Goal: Task Accomplishment & Management: Use online tool/utility

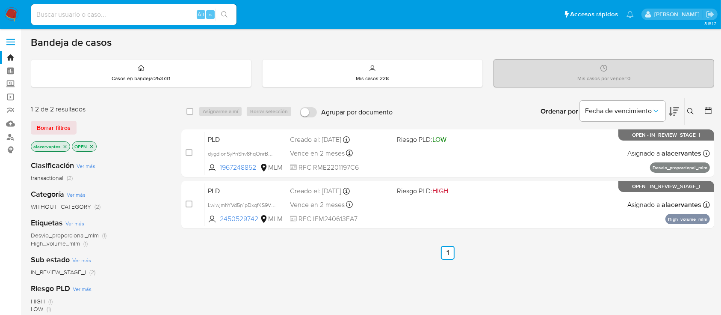
click at [547, 108] on icon at bounding box center [691, 111] width 6 height 6
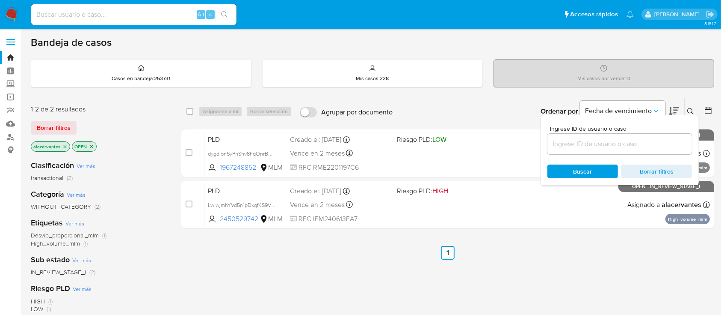
click at [64, 145] on icon "close-filter" at bounding box center [64, 146] width 5 height 5
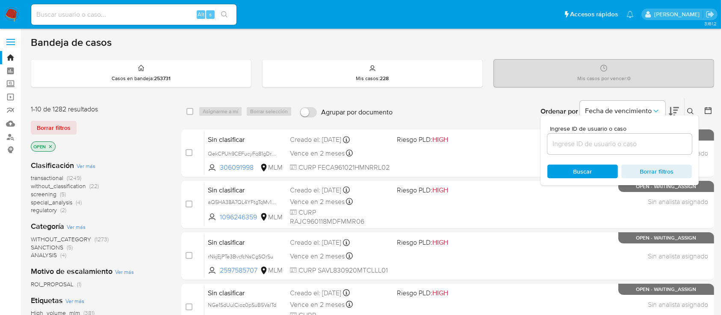
click at [547, 139] on input at bounding box center [620, 143] width 145 height 11
paste input "L5f8uF9EXMs8Hr3xzZTzWjEi"
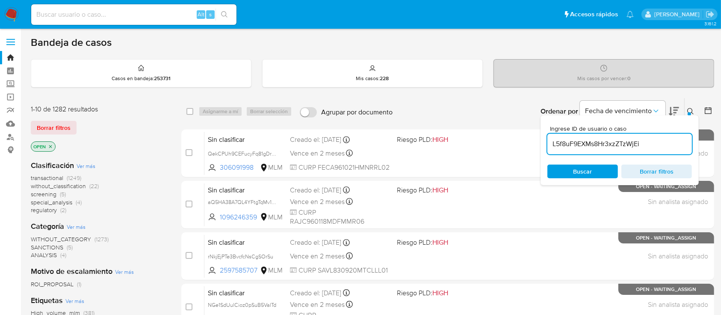
type input "L5f8uF9EXMs8Hr3xzZTzWjEi"
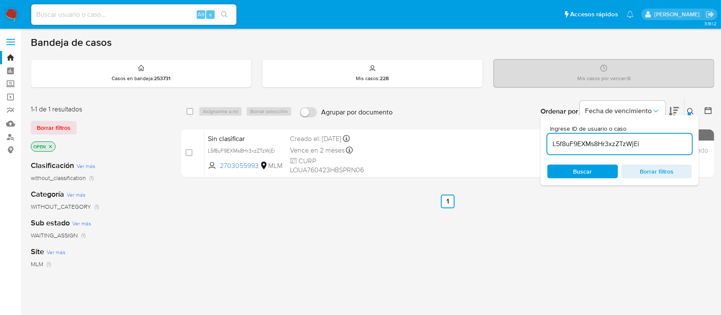
click at [190, 115] on div "select-all-cases-checkbox" at bounding box center [192, 111] width 10 height 10
click at [191, 112] on input "checkbox" at bounding box center [190, 111] width 7 height 7
checkbox input "true"
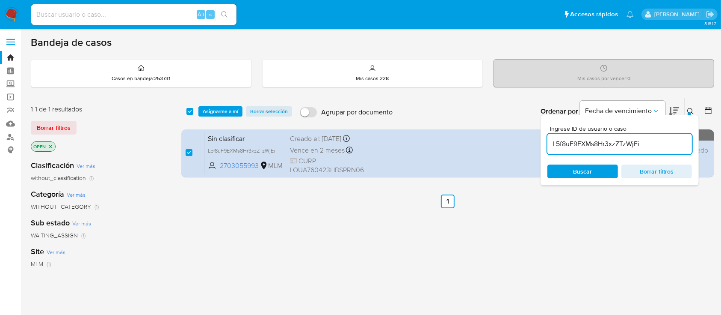
click at [216, 117] on div "select-all-cases-checkbox Asignarme a mí Borrar selección Agrupar por documento…" at bounding box center [447, 111] width 533 height 27
click at [217, 108] on span "Asignarme a mí" at bounding box center [221, 111] width 36 height 9
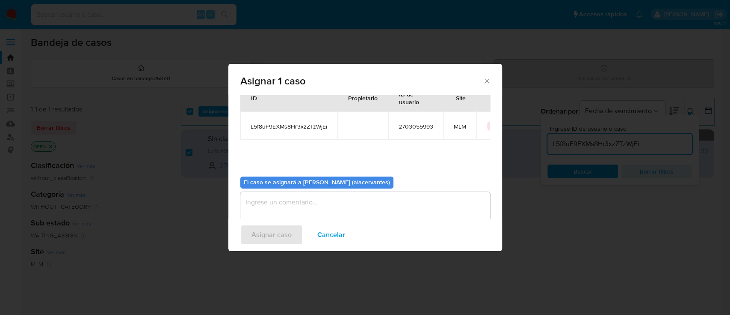
scroll to position [44, 0]
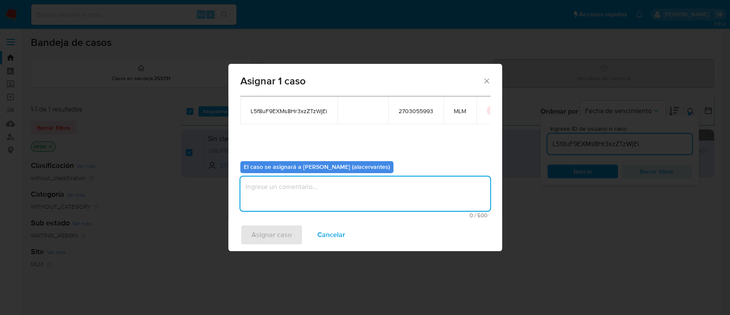
click at [320, 188] on textarea "assign-modal" at bounding box center [365, 193] width 250 height 34
type textarea "AC"
click at [276, 235] on span "Asignar caso" at bounding box center [272, 234] width 40 height 19
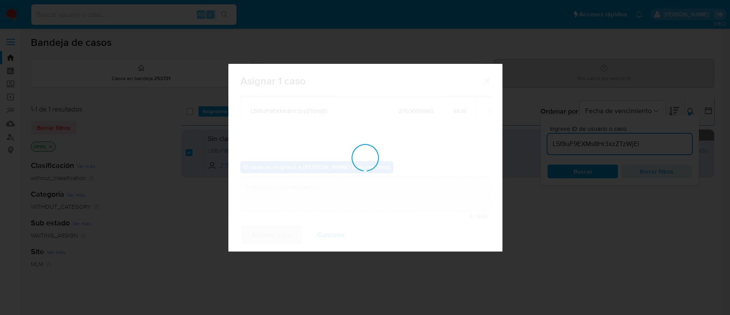
checkbox input "false"
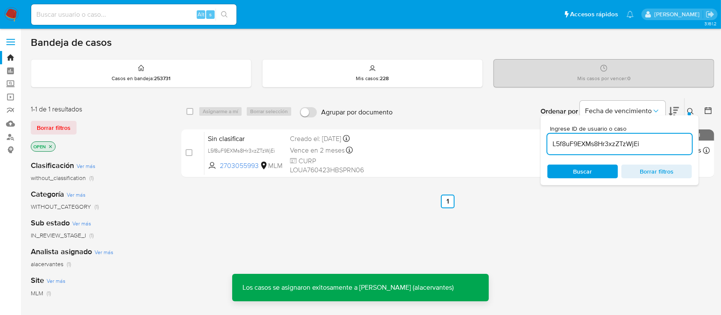
click at [547, 145] on input "L5f8uF9EXMs8Hr3xzZTzWjEi" at bounding box center [620, 143] width 145 height 11
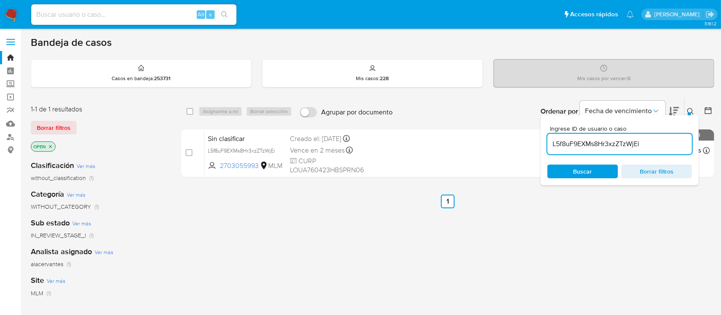
click at [547, 145] on input "L5f8uF9EXMs8Hr3xzZTzWjEi" at bounding box center [620, 143] width 145 height 11
click at [547, 144] on input "L5f8uF9EXMs8Hr3xzZTzWjEi" at bounding box center [620, 143] width 145 height 11
paste input "2ZXzEb25VpRr3PYFYuwlPl03"
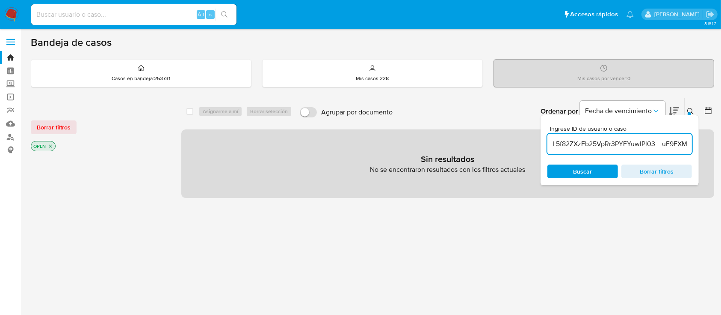
click at [547, 146] on input "L5f82ZXzEb25VpRr3PYFYuwlPl03 uF9EXMs8Hr3xzZTzWjEi" at bounding box center [620, 143] width 145 height 11
paste input "2ZXzEb25VpRr3PYFYuwlPl03"
drag, startPoint x: 653, startPoint y: 137, endPoint x: 656, endPoint y: 142, distance: 5.8
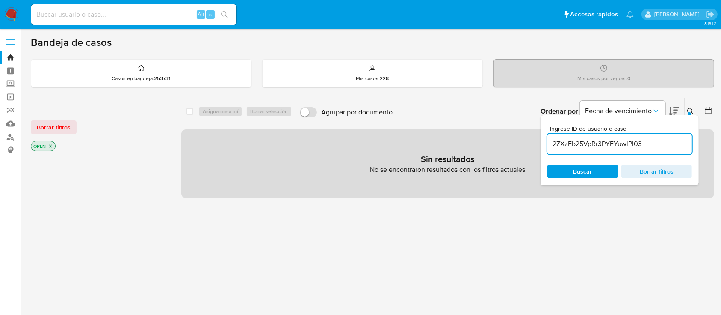
click at [547, 138] on input "2ZXzEb25VpRr3PYFYuwlPl03" at bounding box center [620, 143] width 145 height 11
type input "2ZXzEb25VpRr3PYFYuwlPl03"
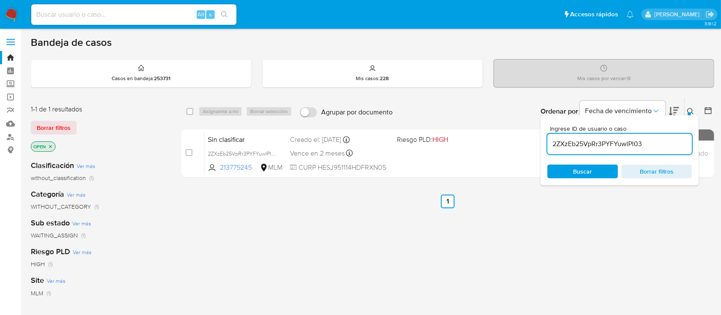
click at [185, 111] on div "select-all-cases-checkbox Asignarme a mí Borrar selección Agrupar por documento…" at bounding box center [447, 111] width 533 height 27
click at [192, 111] on input "checkbox" at bounding box center [190, 111] width 7 height 7
checkbox input "true"
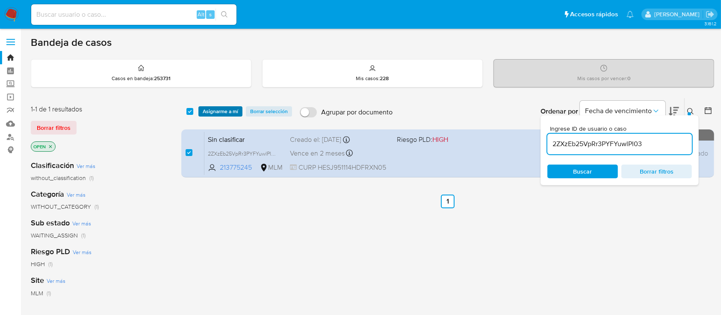
click at [222, 111] on span "Asignarme a mí" at bounding box center [221, 111] width 36 height 9
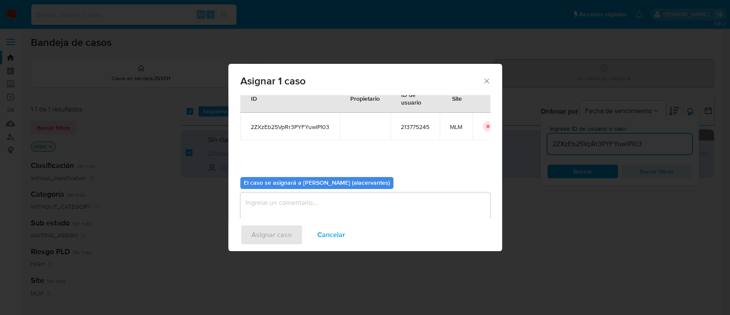
scroll to position [44, 0]
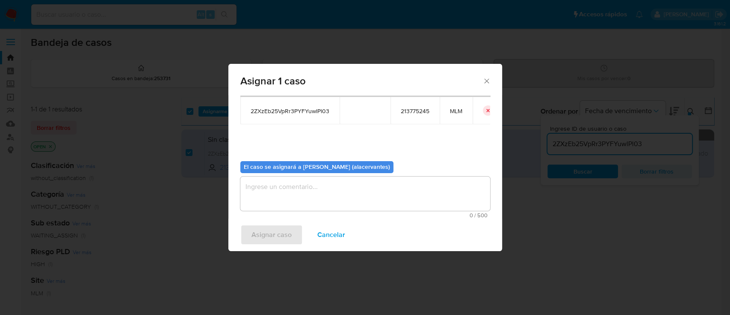
click at [313, 194] on textarea "assign-modal" at bounding box center [365, 193] width 250 height 34
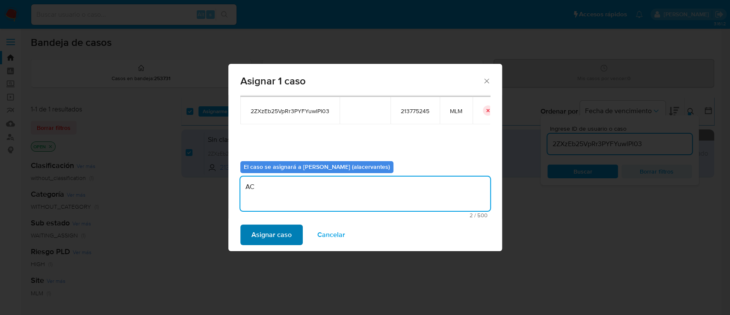
type textarea "AC"
click at [283, 229] on span "Asignar caso" at bounding box center [272, 234] width 40 height 19
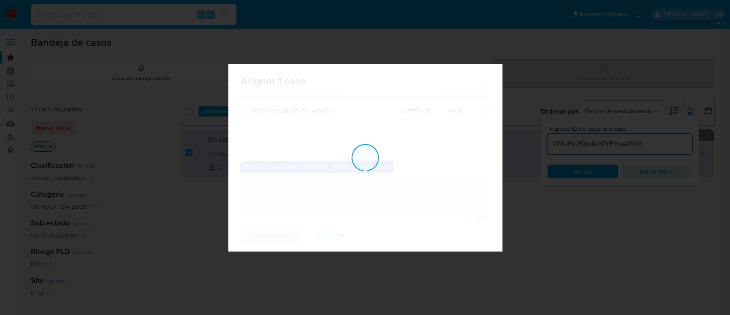
checkbox input "false"
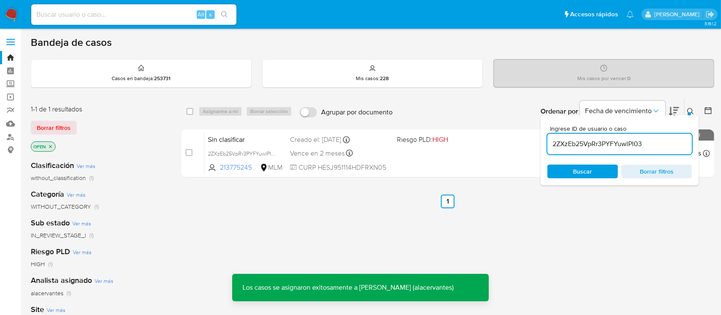
click at [547, 138] on input "2ZXzEb25VpRr3PYFYuwlPl03" at bounding box center [620, 143] width 145 height 11
paste input "v6e59nbVXcy8sExEpyVJsZsh"
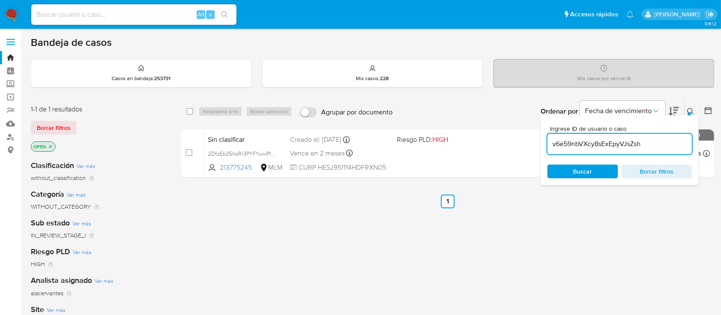
type input "v6e59nbVXcy8sExEpyVJsZsh"
click at [185, 109] on div "select-all-cases-checkbox Asignarme a mí Borrar selección Agrupar por documento…" at bounding box center [447, 111] width 533 height 27
click at [190, 111] on input "checkbox" at bounding box center [190, 111] width 7 height 7
checkbox input "true"
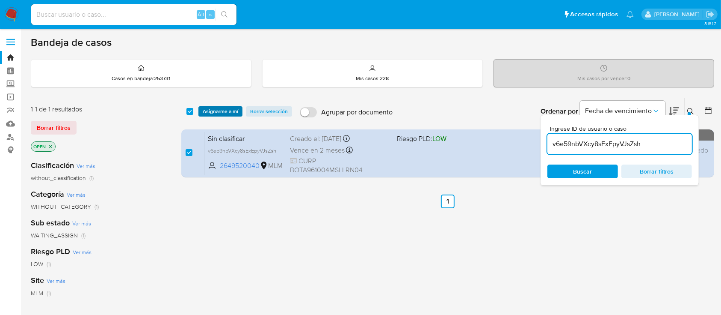
click at [219, 110] on span "Asignarme a mí" at bounding box center [221, 111] width 36 height 9
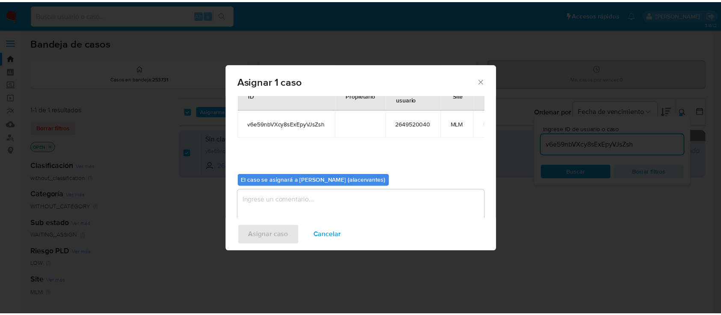
scroll to position [44, 0]
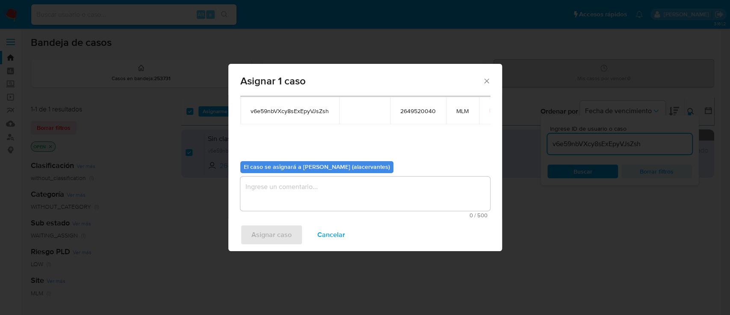
click at [303, 190] on textarea "assign-modal" at bounding box center [365, 193] width 250 height 34
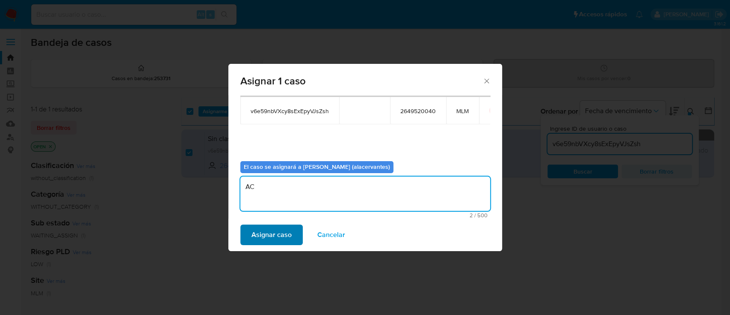
type textarea "AC"
click at [296, 228] on button "Asignar caso" at bounding box center [271, 234] width 62 height 21
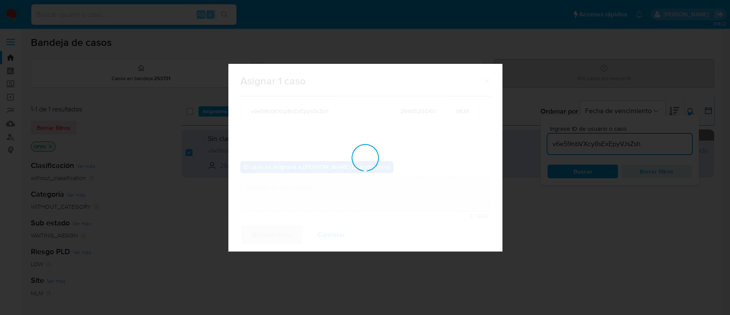
checkbox input "false"
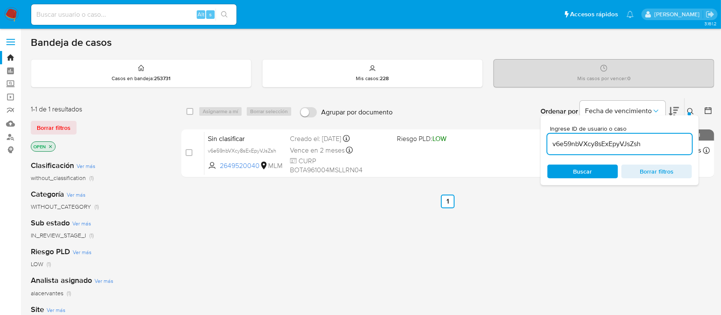
click at [12, 15] on img at bounding box center [11, 14] width 15 height 15
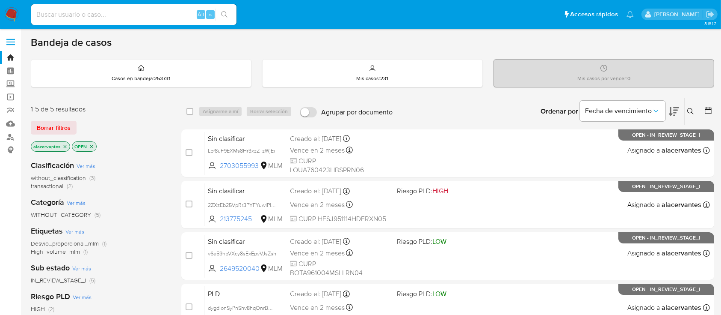
click at [89, 178] on span "without_classification (3)" at bounding box center [63, 178] width 65 height 8
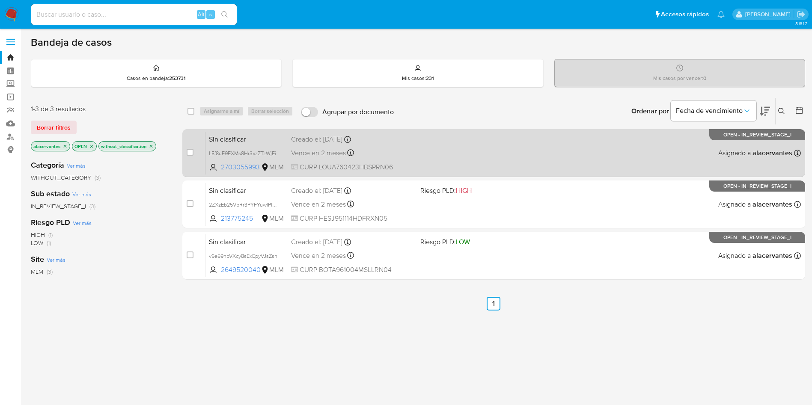
click at [466, 148] on div "Sin clasificar L5f8uF9EXMs8Hr3xzZTzWjEi 2703055993 MLM Creado el: [DATE] Creado…" at bounding box center [502, 152] width 595 height 43
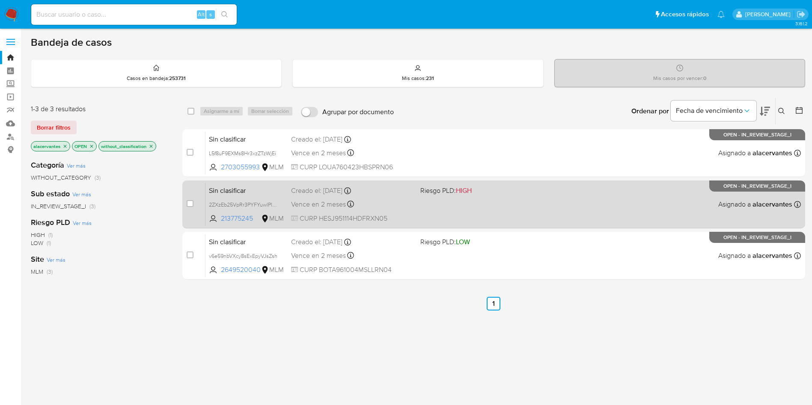
click at [434, 200] on div "Sin clasificar 2ZXzEb25VpRr3PYFYuwlPl03 213775245 MLM Riesgo PLD: HIGH Creado e…" at bounding box center [502, 204] width 595 height 43
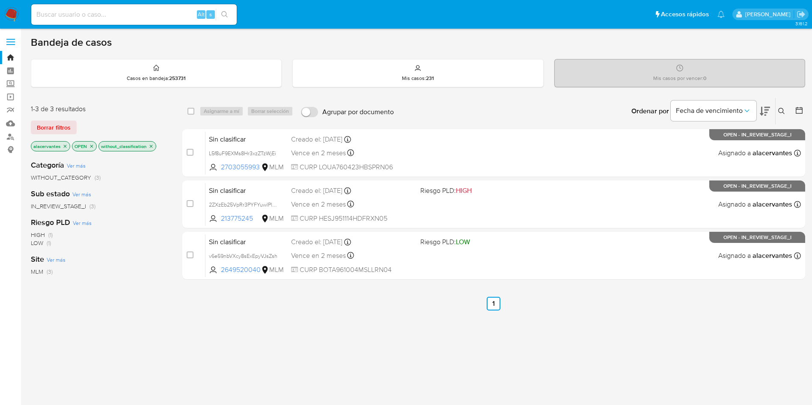
click at [151, 146] on icon "close-filter" at bounding box center [150, 146] width 5 height 5
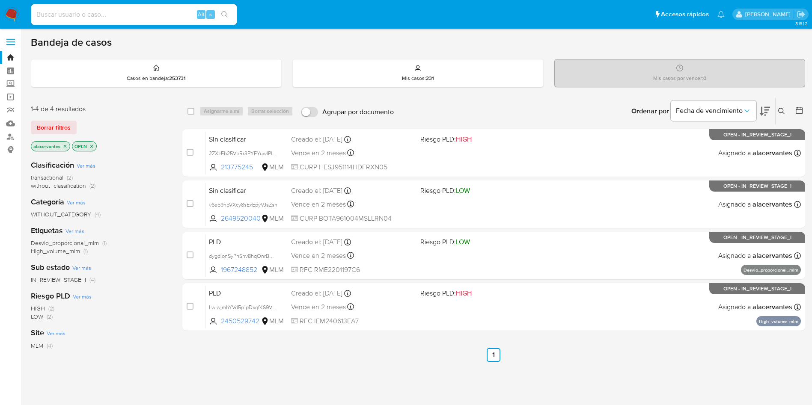
click at [86, 188] on span "without_classification" at bounding box center [58, 185] width 55 height 9
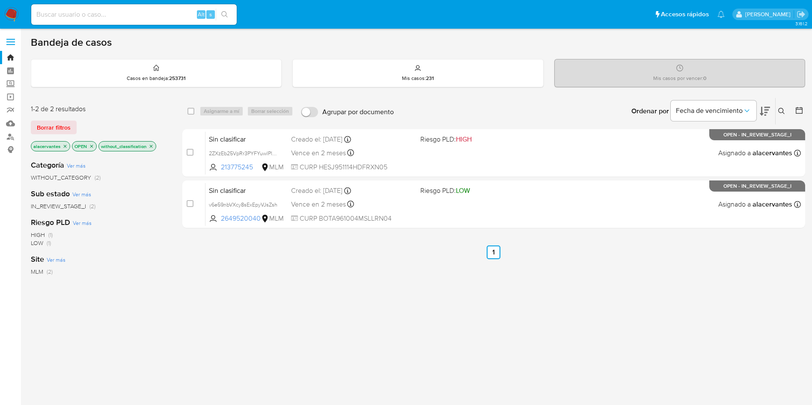
click at [152, 145] on icon "close-filter" at bounding box center [150, 146] width 5 height 5
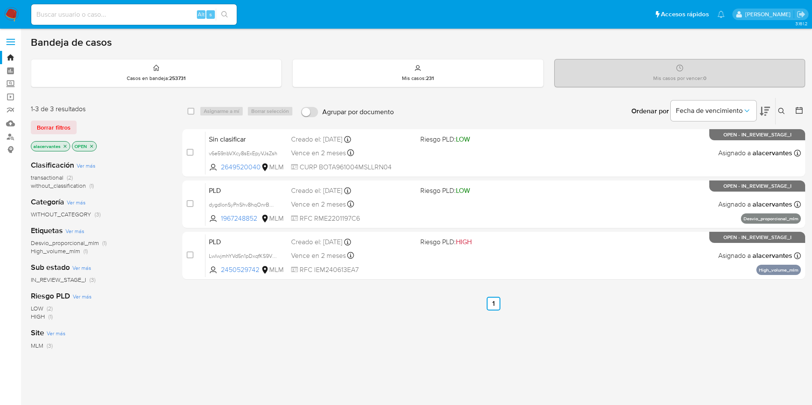
click at [92, 188] on span "(1)" at bounding box center [91, 185] width 4 height 9
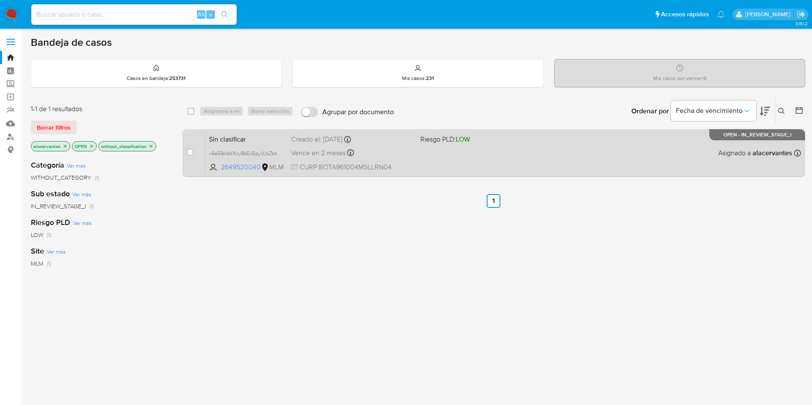
click at [386, 160] on div "Sin clasificar v6e59nbVXcy8sExEpyVJsZsh 2649520040 MLM Riesgo PLD: LOW Creado e…" at bounding box center [502, 152] width 595 height 43
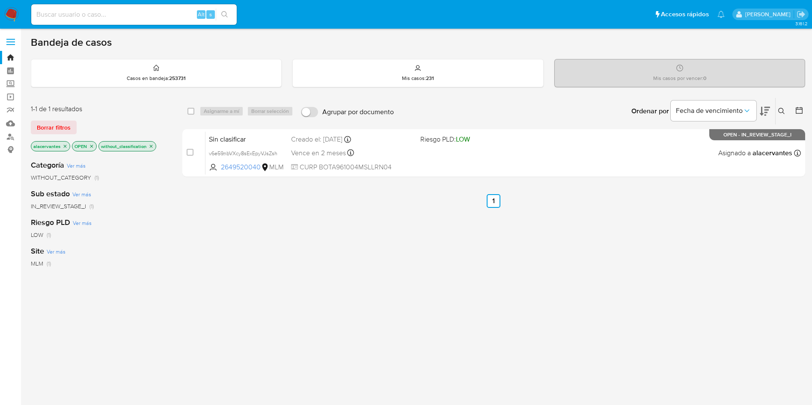
click at [16, 12] on img at bounding box center [11, 14] width 15 height 15
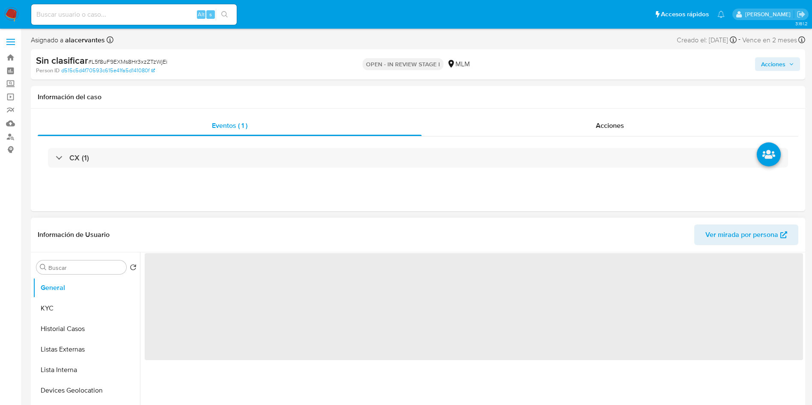
select select "10"
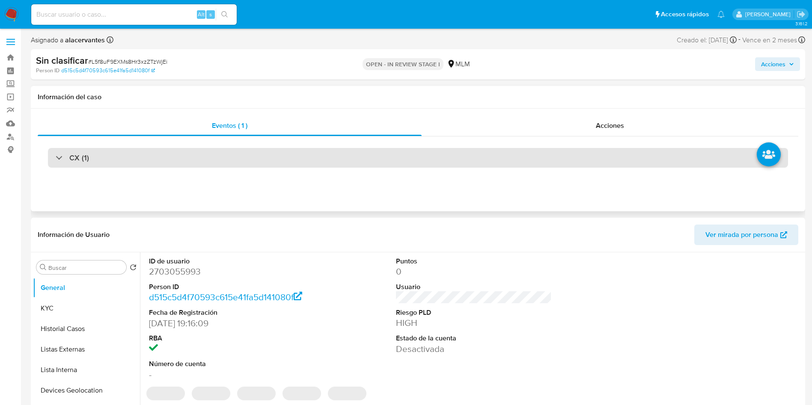
click at [177, 154] on div "CX (1)" at bounding box center [418, 158] width 740 height 20
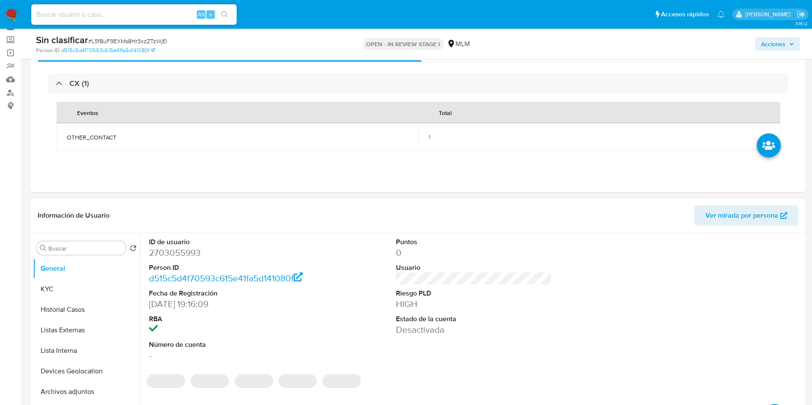
scroll to position [64, 0]
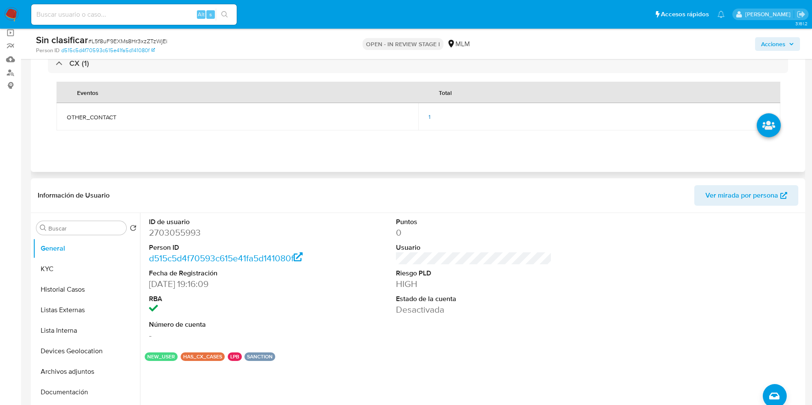
click at [428, 118] on span "1" at bounding box center [429, 117] width 2 height 9
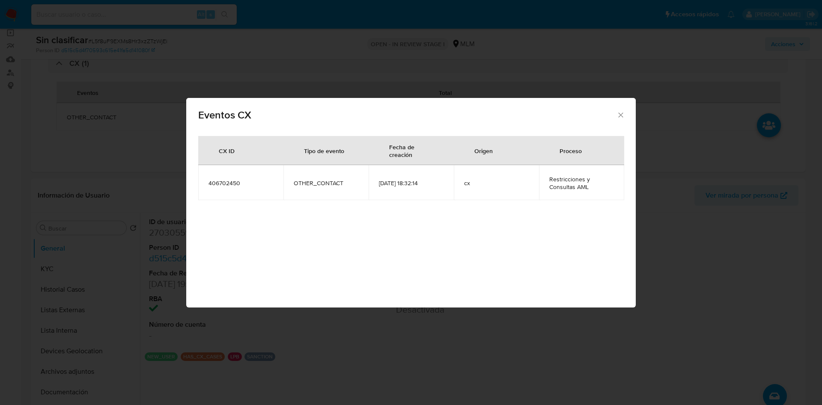
click at [620, 113] on icon "Cerrar" at bounding box center [620, 115] width 9 height 9
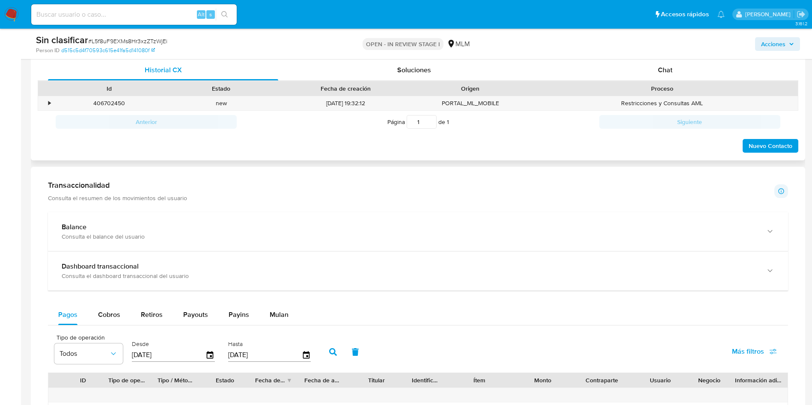
scroll to position [385, 0]
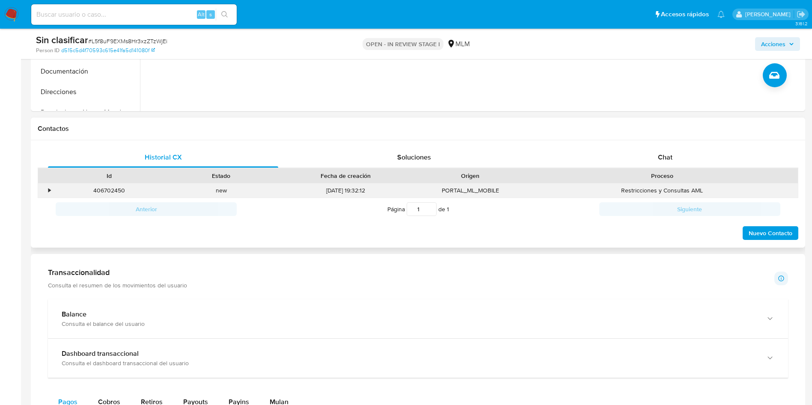
click at [52, 190] on div "•" at bounding box center [45, 191] width 15 height 14
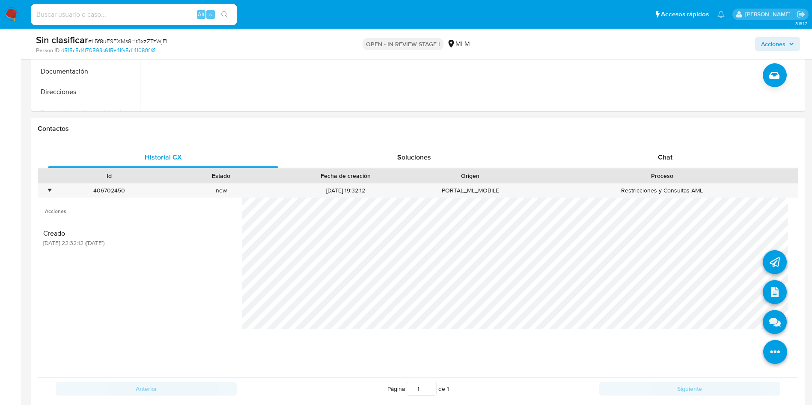
click at [774, 350] on icon at bounding box center [775, 352] width 24 height 24
click at [768, 295] on icon at bounding box center [775, 292] width 24 height 24
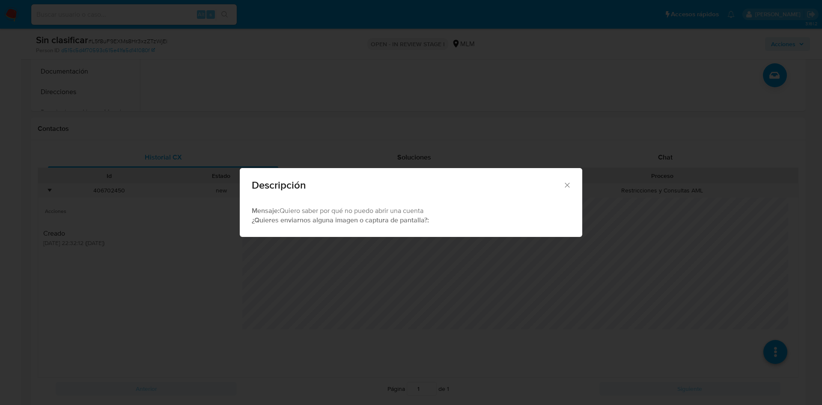
click at [570, 181] on icon "Cerrar" at bounding box center [567, 185] width 9 height 9
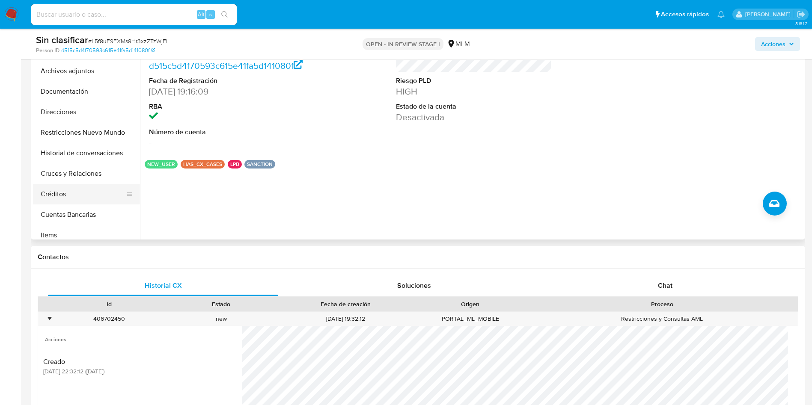
scroll to position [128, 0]
click at [79, 110] on button "Restricciones Nuevo Mundo" at bounding box center [83, 112] width 100 height 21
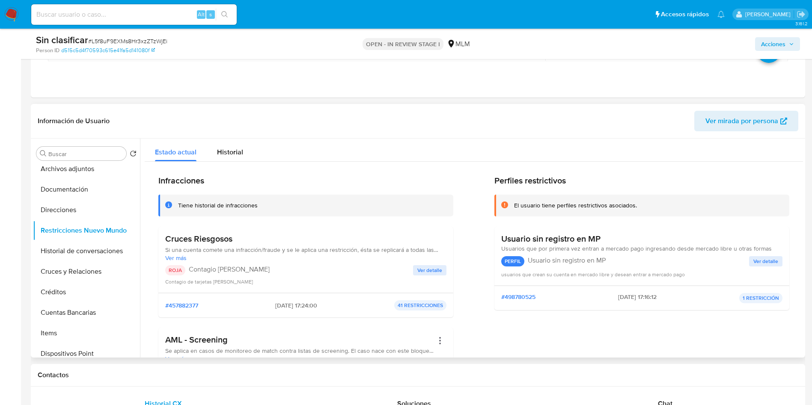
click at [412, 263] on div "Cruces Riesgosos Si una cuenta comete una infracción/fraude y se le aplica una …" at bounding box center [305, 260] width 281 height 52
click at [419, 266] on span "Ver detalle" at bounding box center [429, 270] width 25 height 9
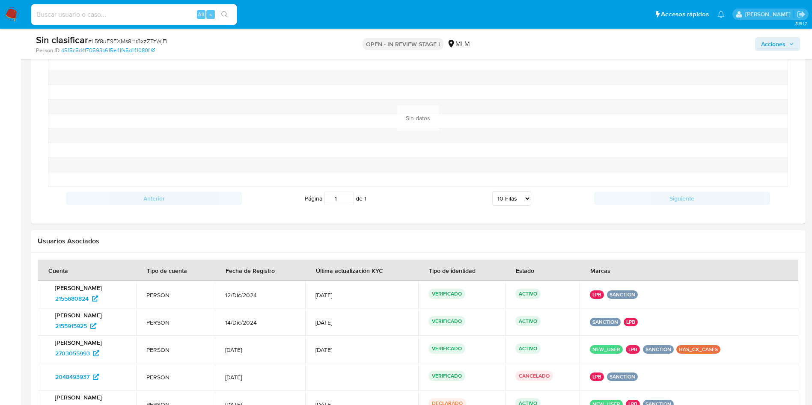
scroll to position [1027, 0]
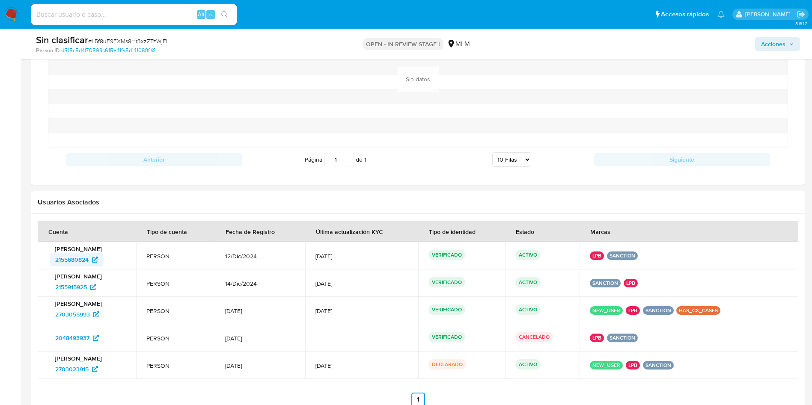
click at [86, 263] on span "2155680824" at bounding box center [71, 260] width 33 height 14
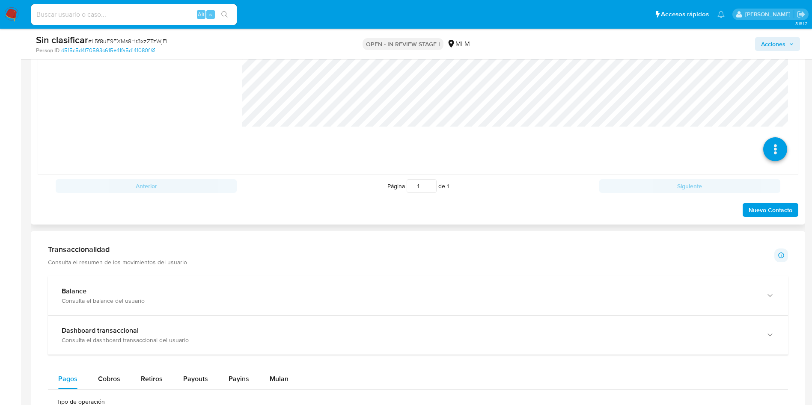
scroll to position [385, 0]
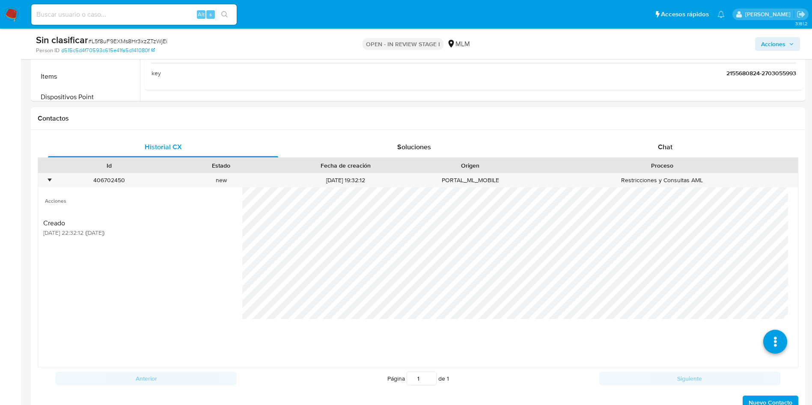
click at [766, 48] on span "Acciones" at bounding box center [773, 44] width 24 height 14
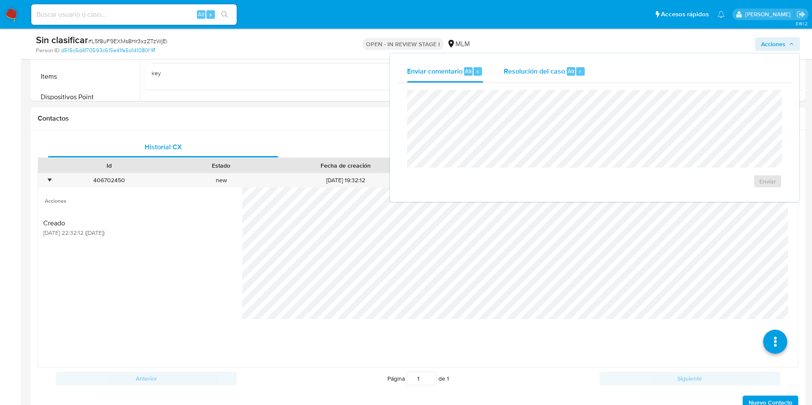
click at [539, 75] on div "Resolución del caso Alt r" at bounding box center [545, 71] width 82 height 22
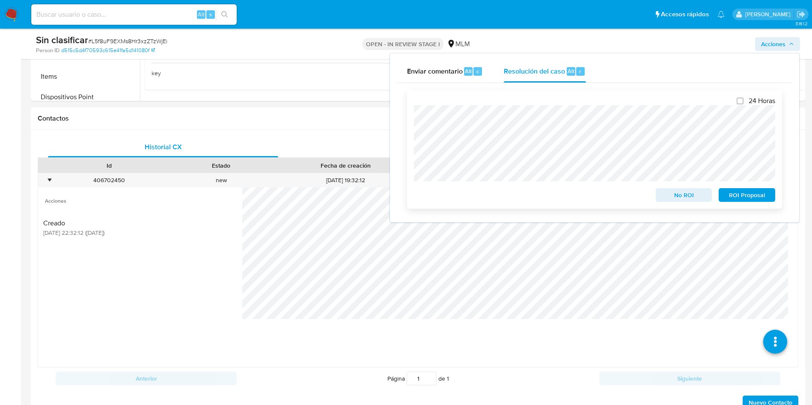
click at [692, 196] on span "No ROI" at bounding box center [684, 195] width 45 height 12
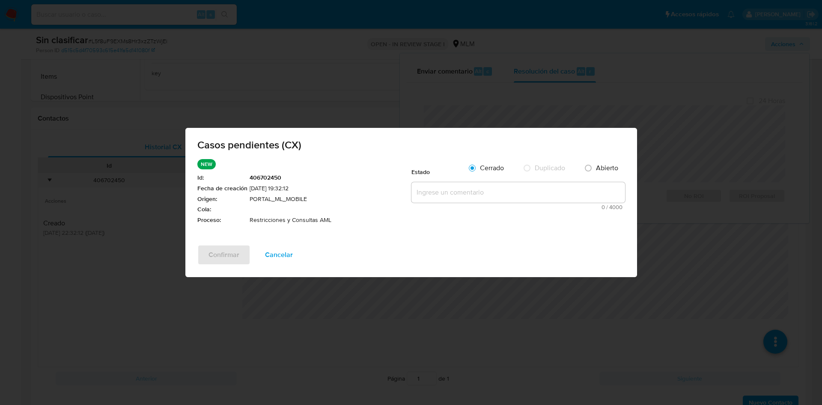
click at [475, 186] on textarea at bounding box center [518, 192] width 214 height 21
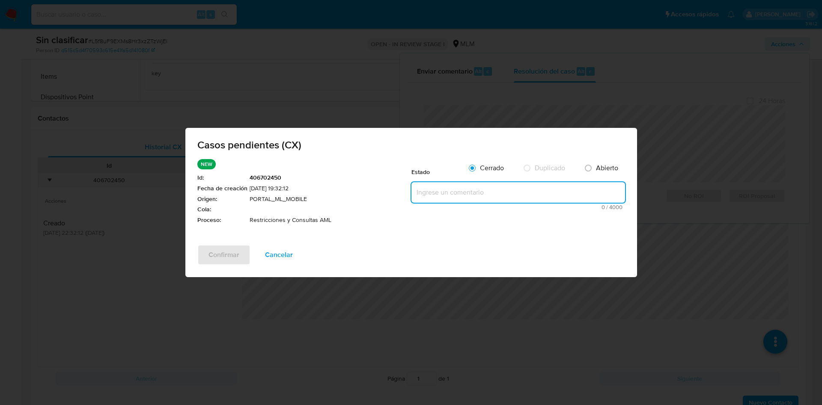
paste textarea "Se realiza validación de caso generado por CX. Se identifica que el cliente se …"
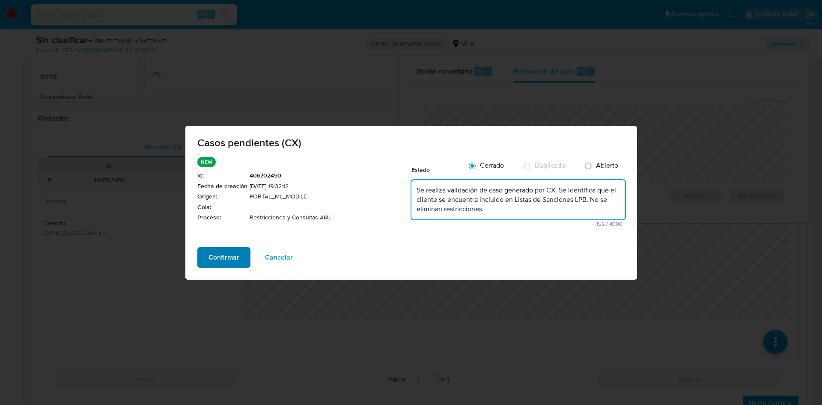
type textarea "Se realiza validación de caso generado por CX. Se identifica que el cliente se …"
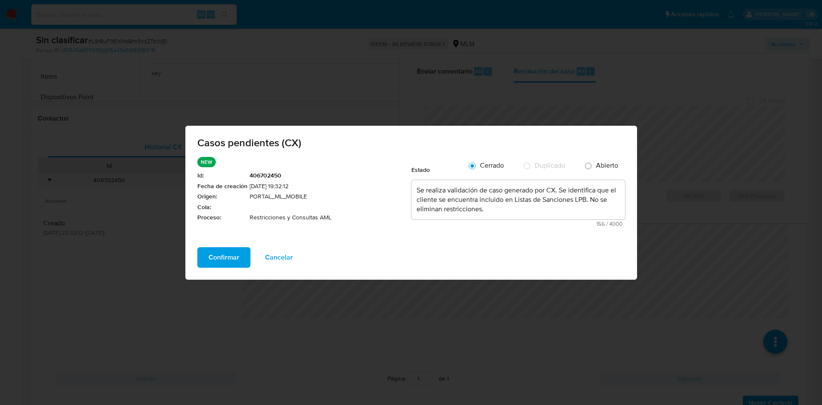
click at [234, 257] on span "Confirmar" at bounding box center [223, 257] width 31 height 19
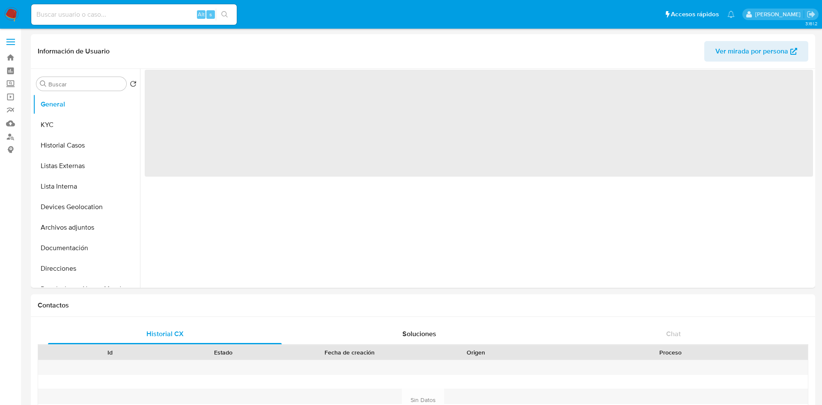
select select "10"
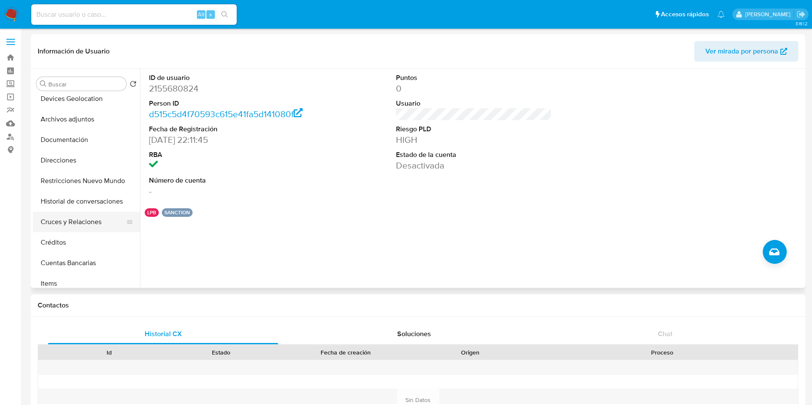
scroll to position [128, 0]
click at [83, 155] on button "Restricciones Nuevo Mundo" at bounding box center [83, 161] width 100 height 21
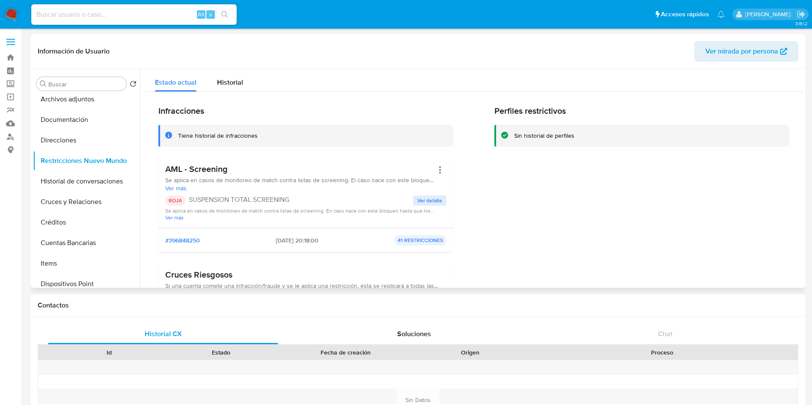
click at [436, 200] on span "Ver detalle" at bounding box center [429, 200] width 25 height 9
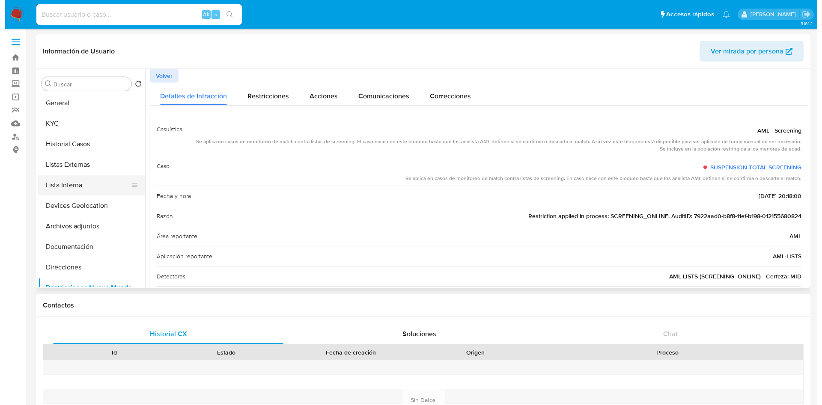
scroll to position [0, 0]
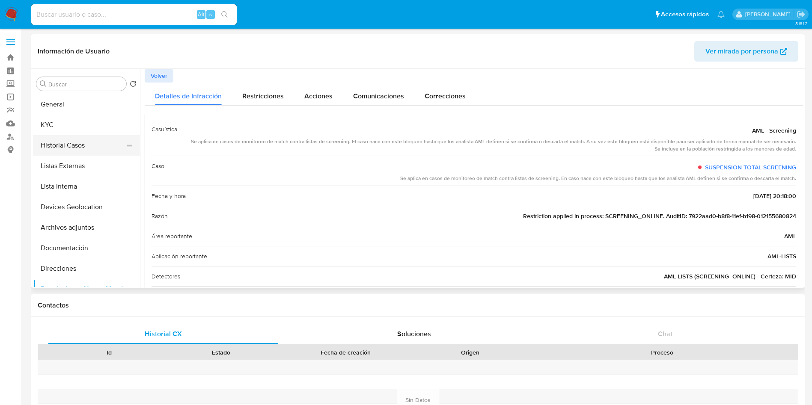
click at [87, 152] on button "Historial Casos" at bounding box center [83, 145] width 100 height 21
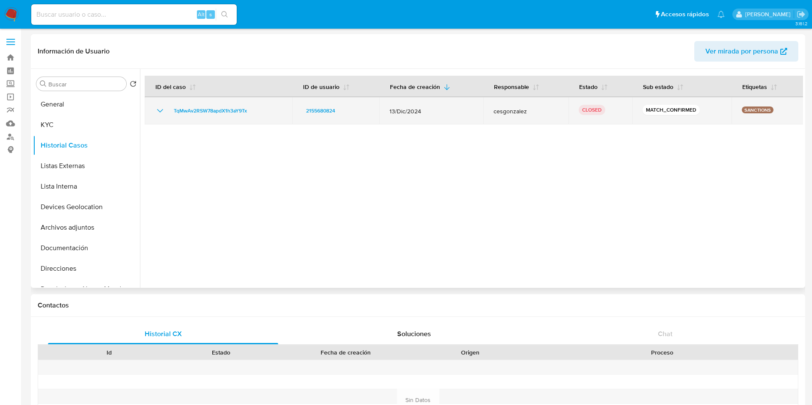
click at [162, 116] on td "TqMwAv2RSW78apdX1h3aY9Tx" at bounding box center [219, 110] width 148 height 27
click at [161, 114] on icon "Mostrar/Ocultar" at bounding box center [160, 111] width 10 height 10
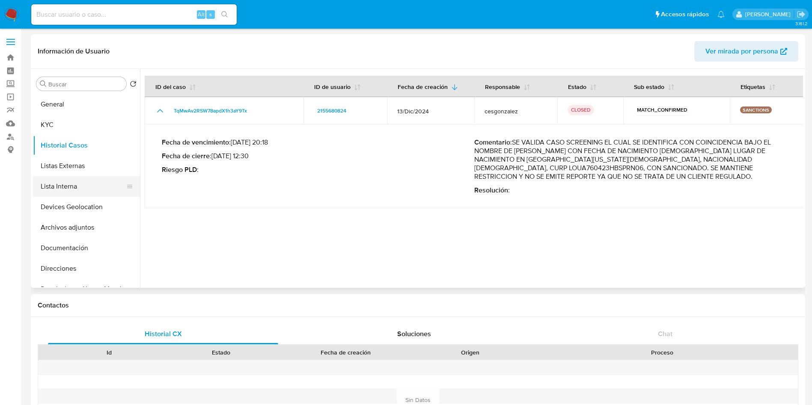
click at [86, 186] on button "Lista Interna" at bounding box center [83, 186] width 100 height 21
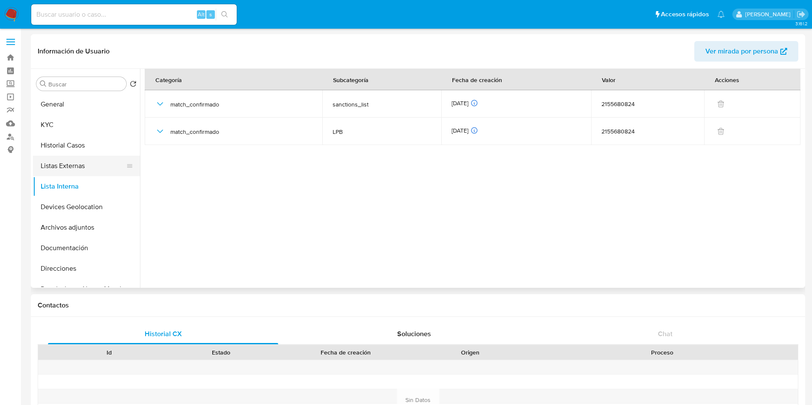
click at [80, 166] on button "Listas Externas" at bounding box center [83, 166] width 100 height 21
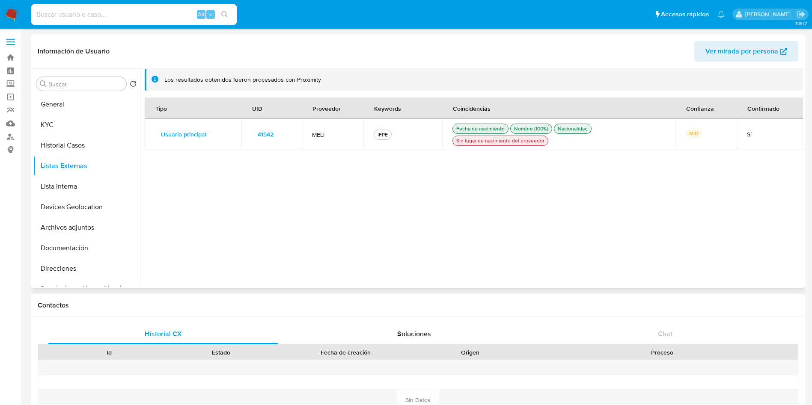
click at [270, 132] on span "41542" at bounding box center [266, 134] width 16 height 12
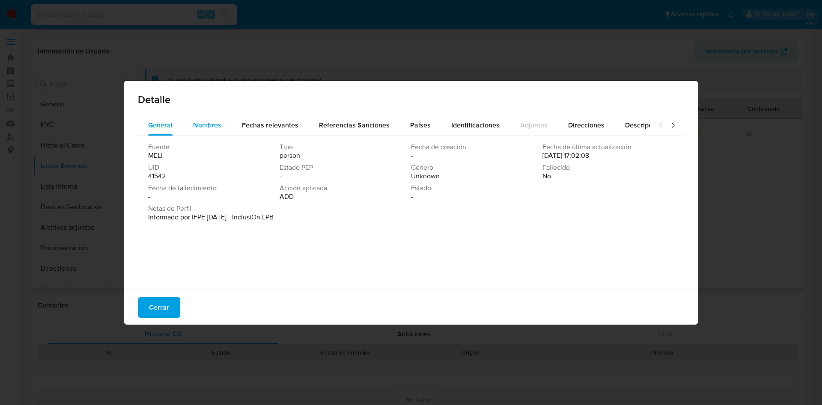
click at [208, 126] on span "Nombres" at bounding box center [207, 125] width 28 height 10
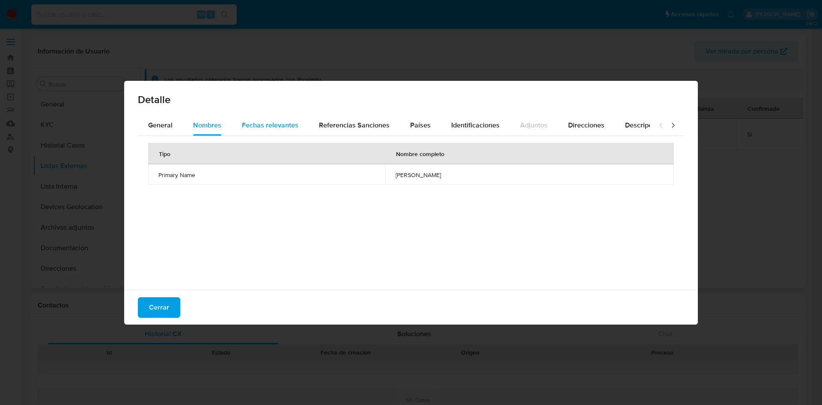
click at [285, 124] on span "Fechas relevantes" at bounding box center [270, 125] width 56 height 10
click at [332, 127] on span "Referencias Sanciones" at bounding box center [354, 125] width 71 height 10
click at [410, 126] on span "Países" at bounding box center [420, 125] width 21 height 10
click at [377, 136] on div "Tipo UID Nombre Country Mexico Mexico" at bounding box center [411, 211] width 546 height 150
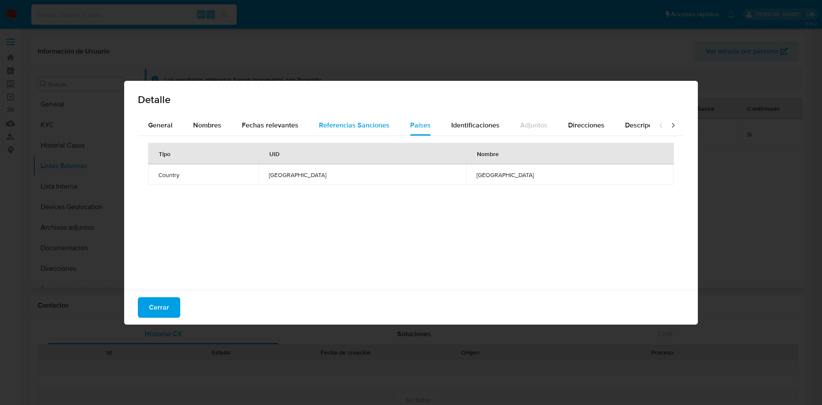
click at [370, 127] on span "Referencias Sanciones" at bounding box center [354, 125] width 71 height 10
click at [472, 125] on span "Identificaciones" at bounding box center [475, 125] width 48 height 10
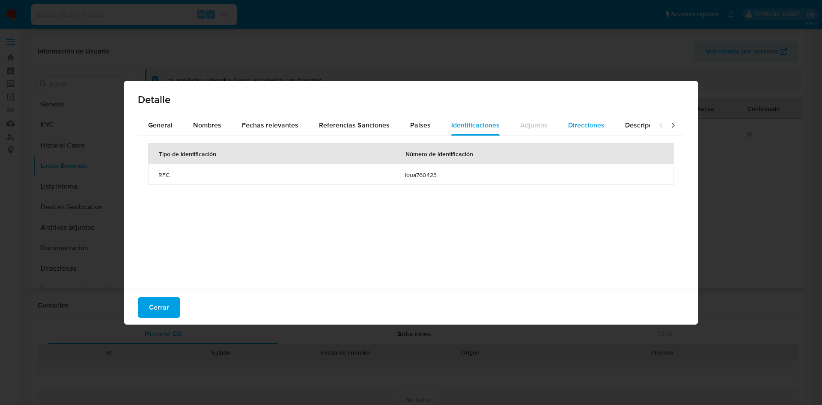
click at [587, 120] on span "Direcciones" at bounding box center [586, 125] width 36 height 10
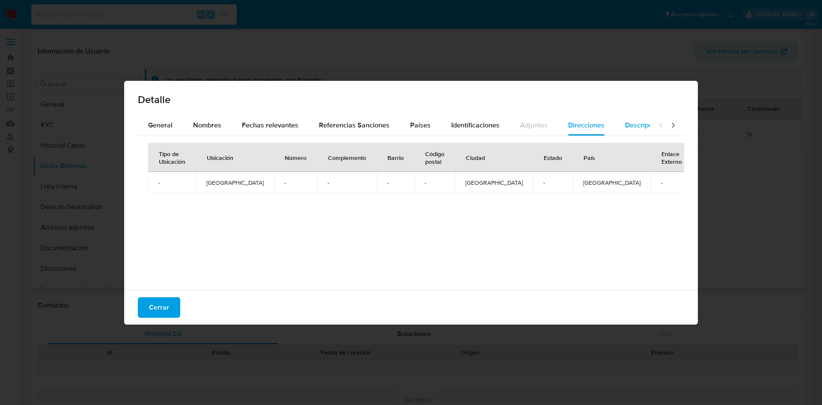
click at [625, 120] on span "Descripciones" at bounding box center [647, 125] width 44 height 10
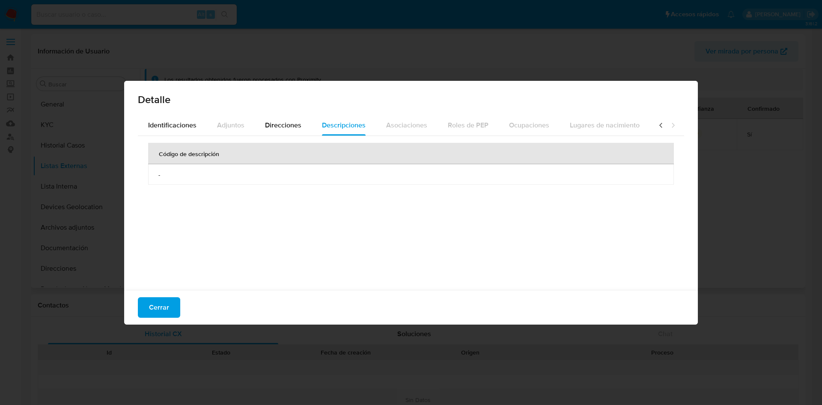
click at [656, 128] on icon at bounding box center [660, 125] width 9 height 9
click at [656, 129] on icon at bounding box center [660, 125] width 9 height 9
click at [170, 121] on span "General" at bounding box center [160, 125] width 24 height 10
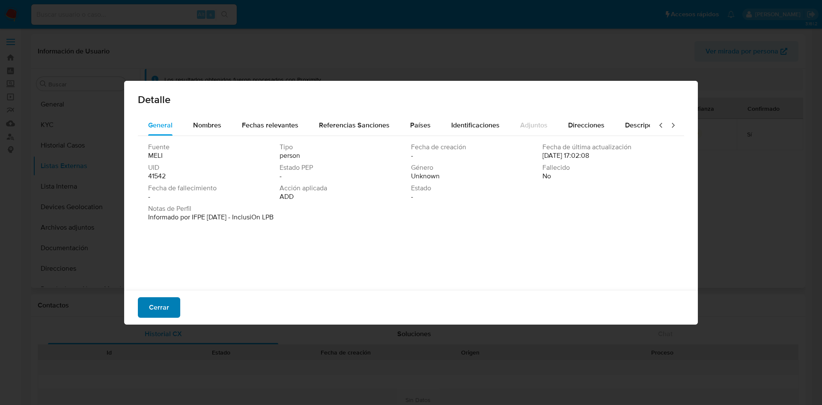
click at [148, 307] on button "Cerrar" at bounding box center [159, 307] width 42 height 21
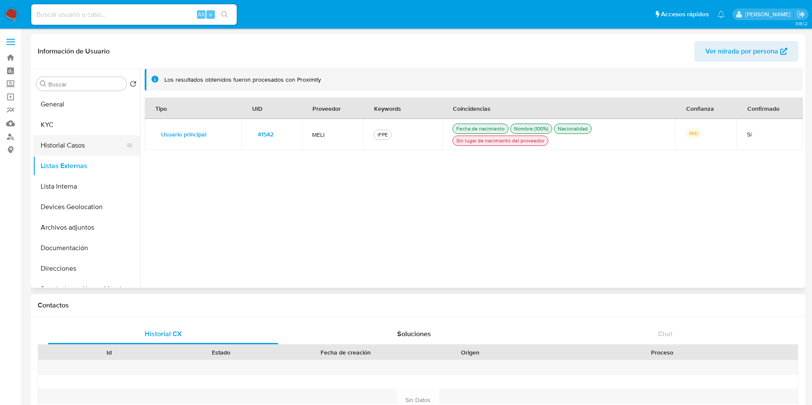
click at [79, 153] on button "Historial Casos" at bounding box center [83, 145] width 100 height 21
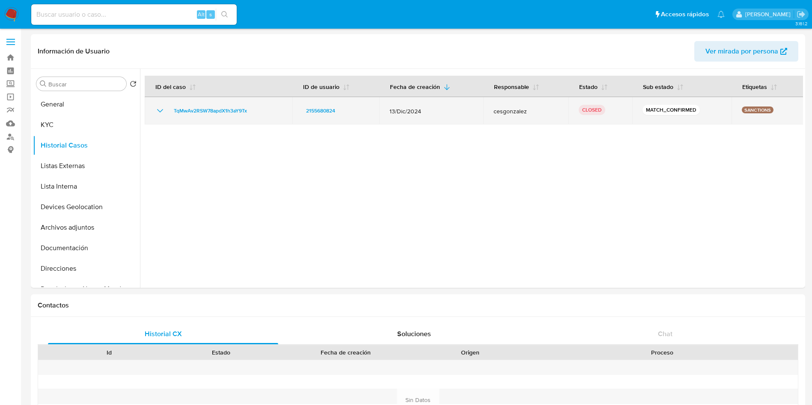
click at [163, 112] on icon "Mostrar/Ocultar" at bounding box center [160, 111] width 10 height 10
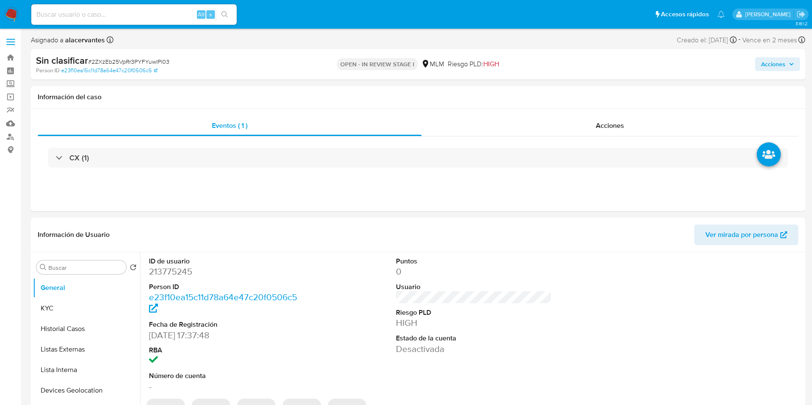
select select "10"
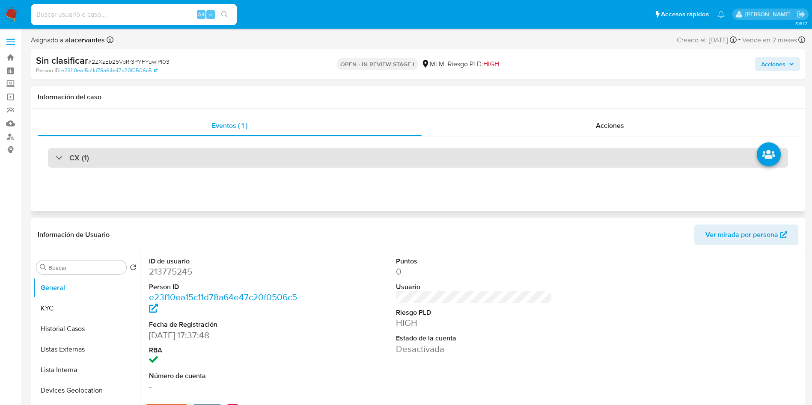
click at [280, 154] on div "CX (1)" at bounding box center [418, 158] width 740 height 20
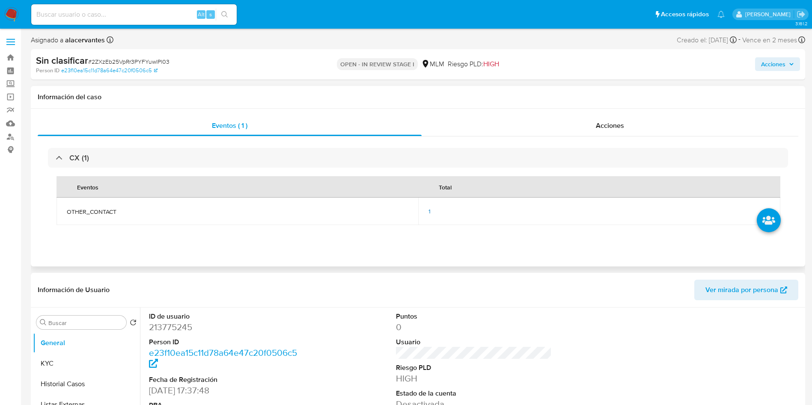
click at [429, 210] on span "1" at bounding box center [429, 211] width 2 height 9
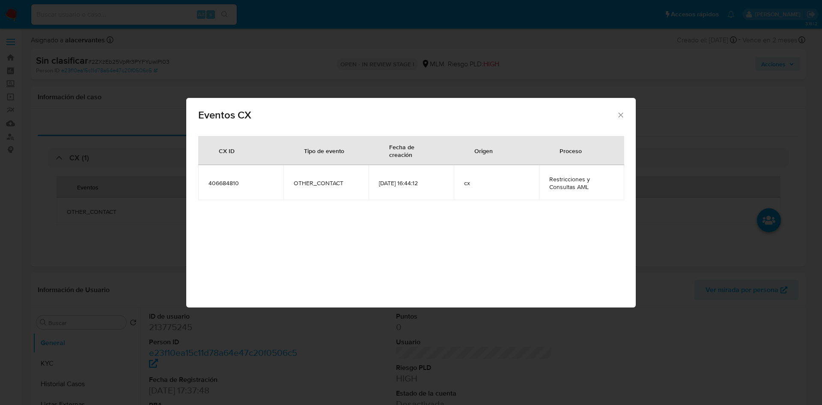
click at [618, 115] on icon "Cerrar" at bounding box center [620, 115] width 9 height 9
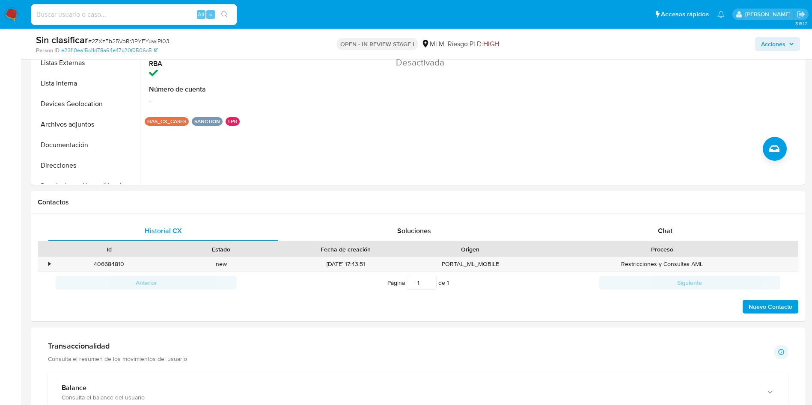
scroll to position [385, 0]
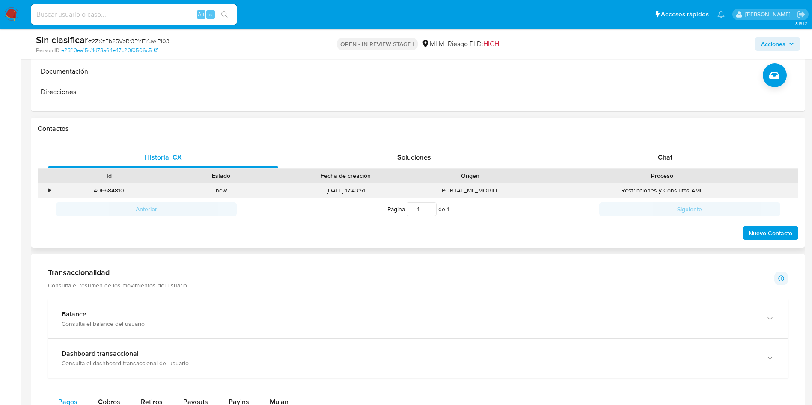
click at [50, 190] on div "•" at bounding box center [49, 191] width 2 height 8
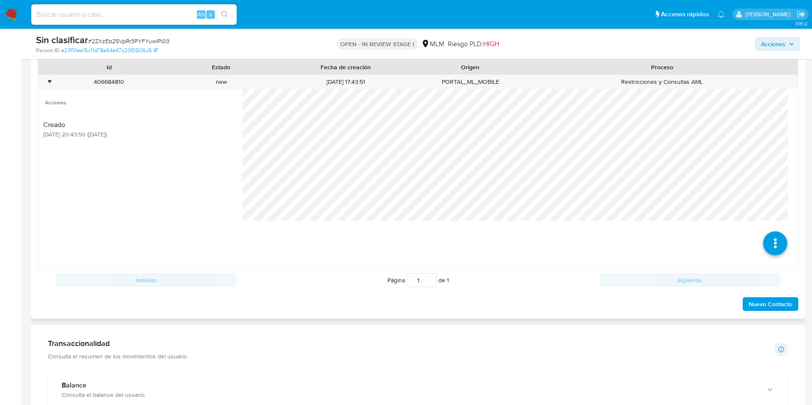
scroll to position [513, 0]
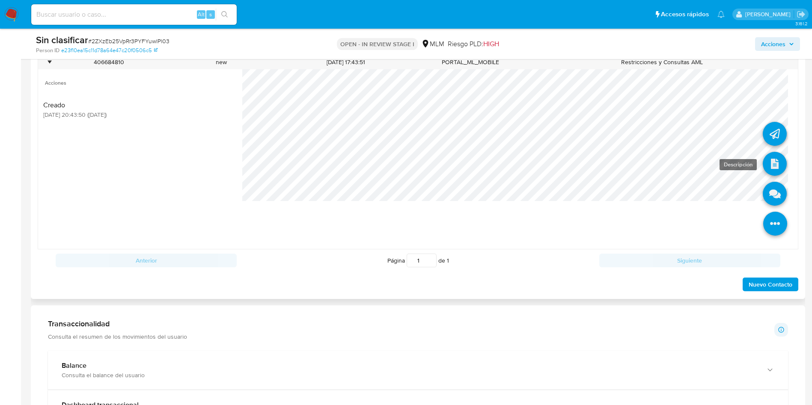
click at [763, 161] on icon at bounding box center [775, 164] width 24 height 24
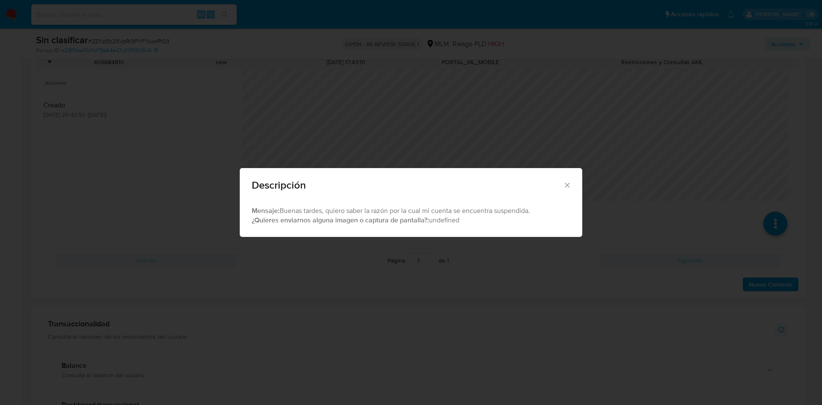
click at [567, 182] on icon "Cerrar" at bounding box center [567, 185] width 9 height 9
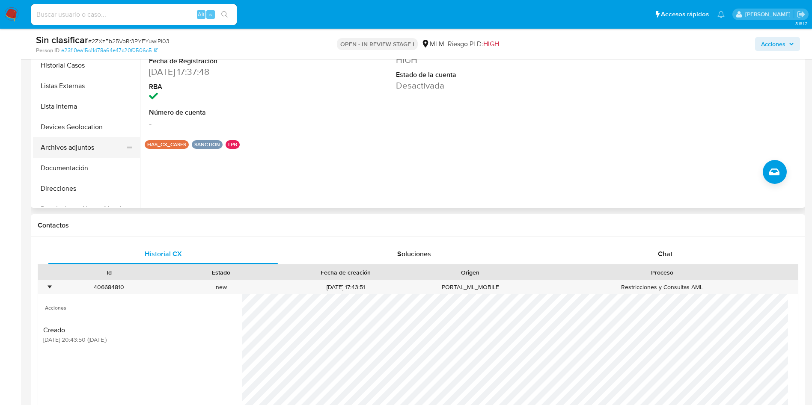
scroll to position [64, 0]
click at [90, 141] on button "Restricciones Nuevo Mundo" at bounding box center [83, 145] width 100 height 21
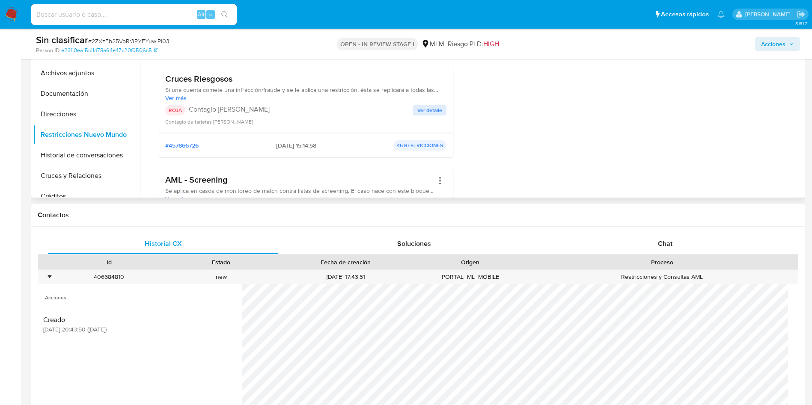
scroll to position [224, 0]
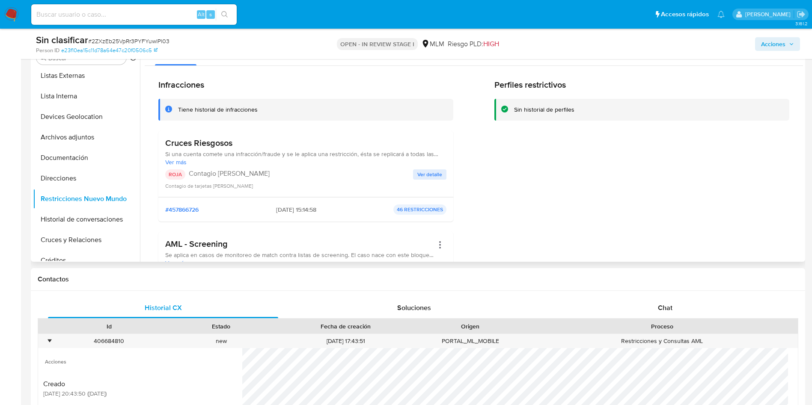
click at [422, 171] on span "Ver detalle" at bounding box center [429, 174] width 25 height 9
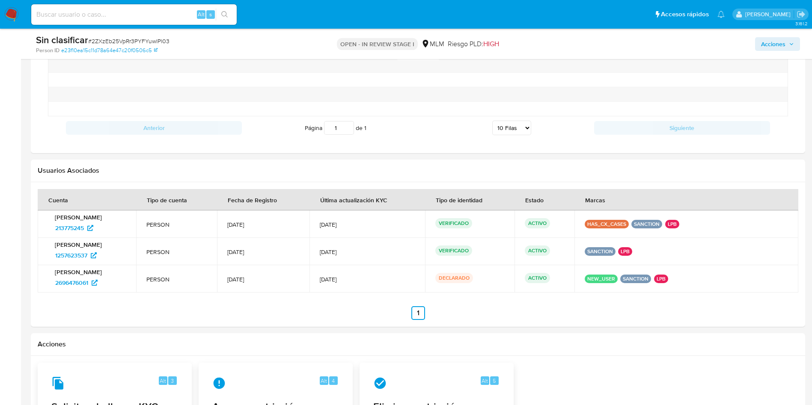
scroll to position [1187, 0]
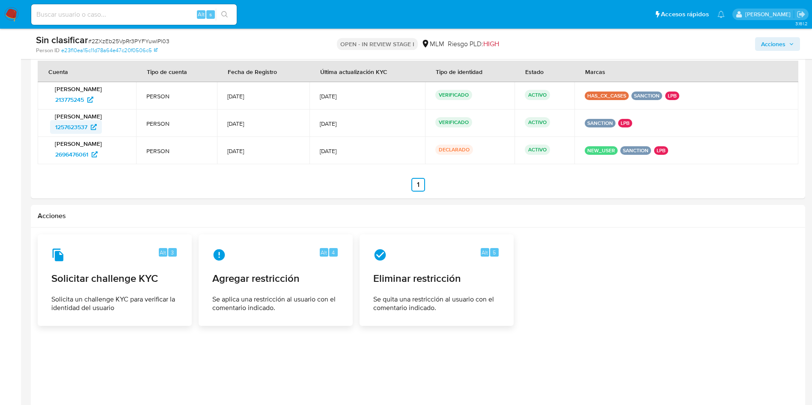
click at [78, 126] on span "1257623537" at bounding box center [71, 127] width 32 height 14
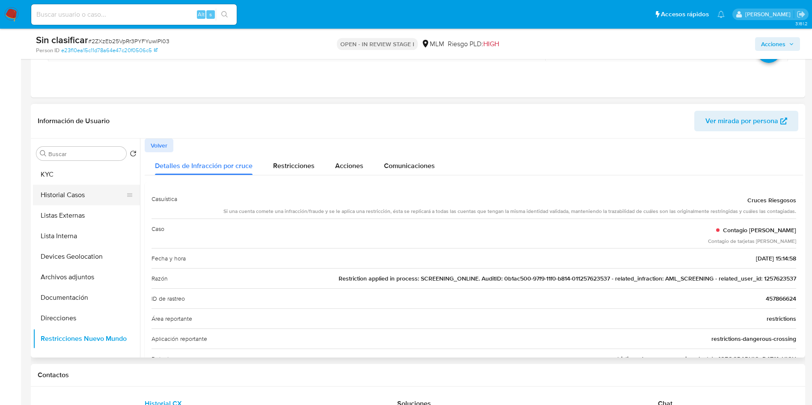
scroll to position [0, 0]
click at [78, 196] on button "KYC" at bounding box center [83, 194] width 100 height 21
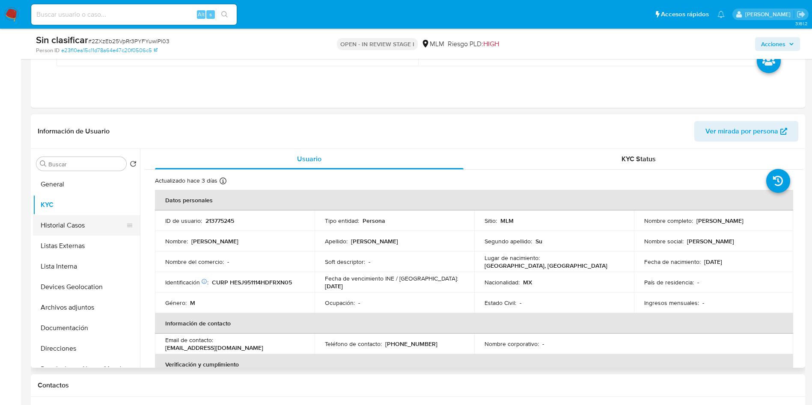
click at [82, 223] on button "Historial Casos" at bounding box center [83, 225] width 100 height 21
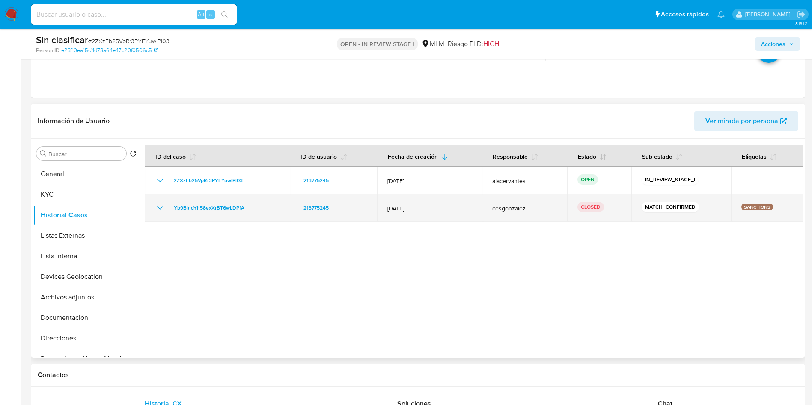
click at [161, 209] on icon "Mostrar/Ocultar" at bounding box center [160, 208] width 10 height 10
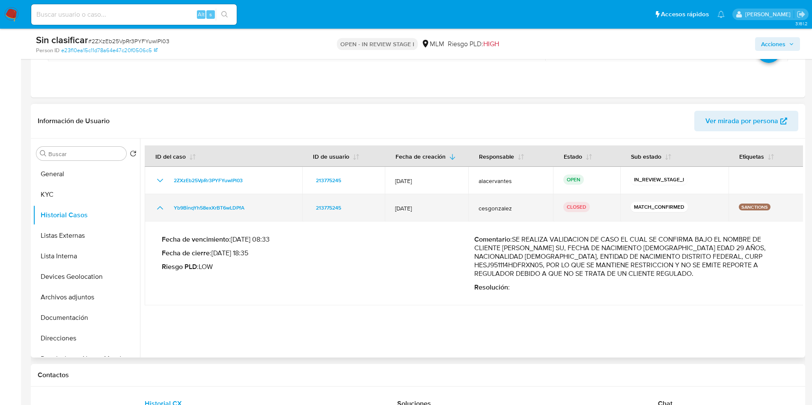
click at [161, 209] on icon "Mostrar/Ocultar" at bounding box center [160, 208] width 10 height 10
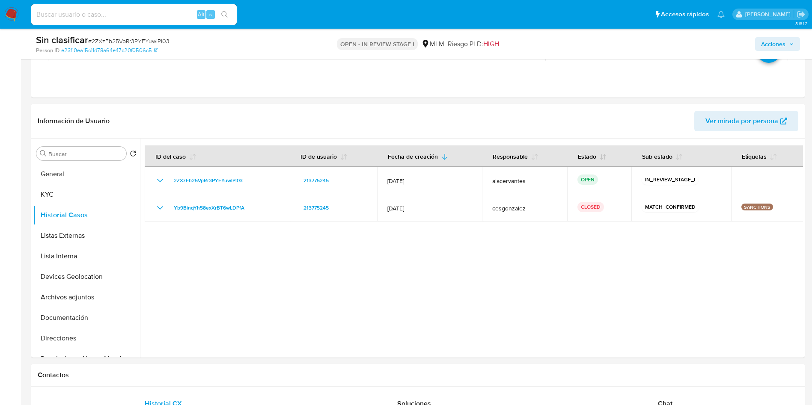
click at [782, 45] on span "Acciones" at bounding box center [773, 44] width 24 height 14
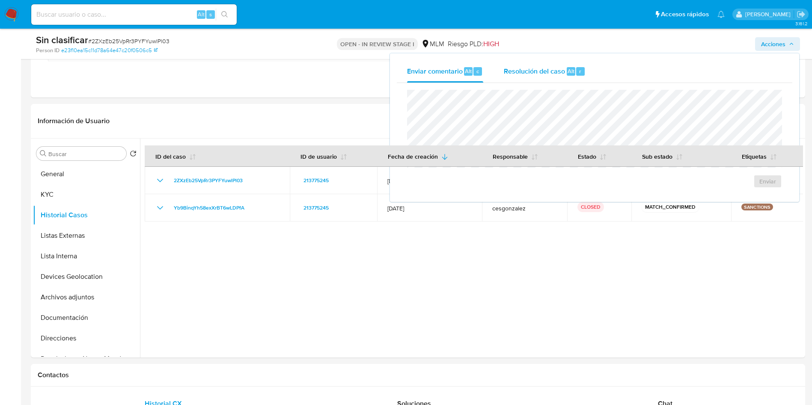
click at [546, 66] on span "Resolución del caso" at bounding box center [534, 71] width 61 height 10
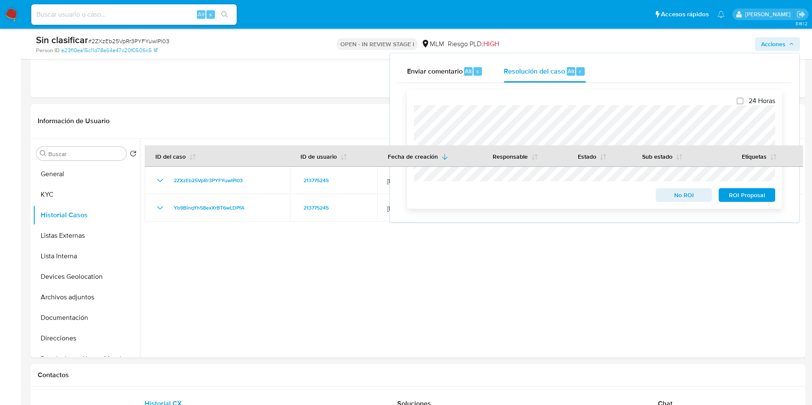
click at [694, 200] on span "No ROI" at bounding box center [684, 195] width 45 height 12
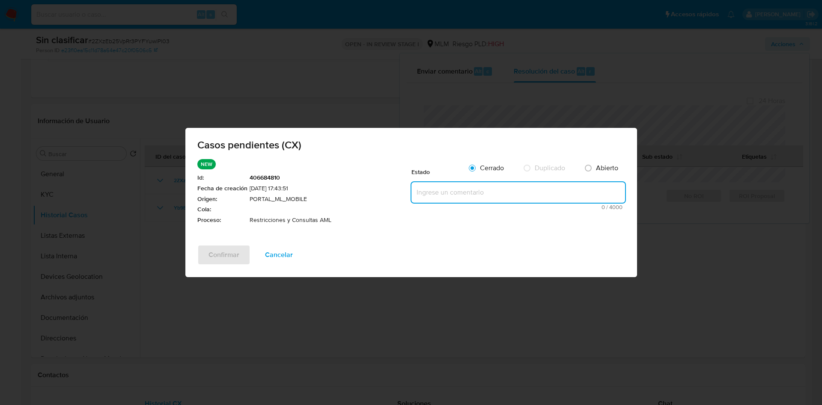
click at [421, 201] on textarea at bounding box center [518, 192] width 214 height 21
paste textarea "Se valida caso generado por CX. Se identifica que el cliente se encuentra inclu…"
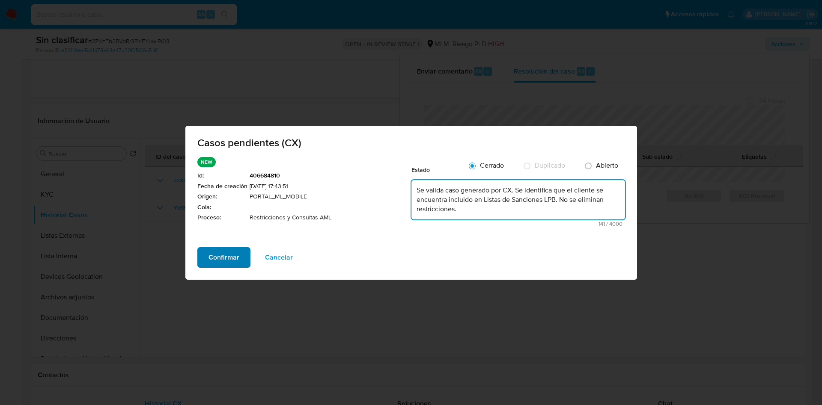
type textarea "Se valida caso generado por CX. Se identifica que el cliente se encuentra inclu…"
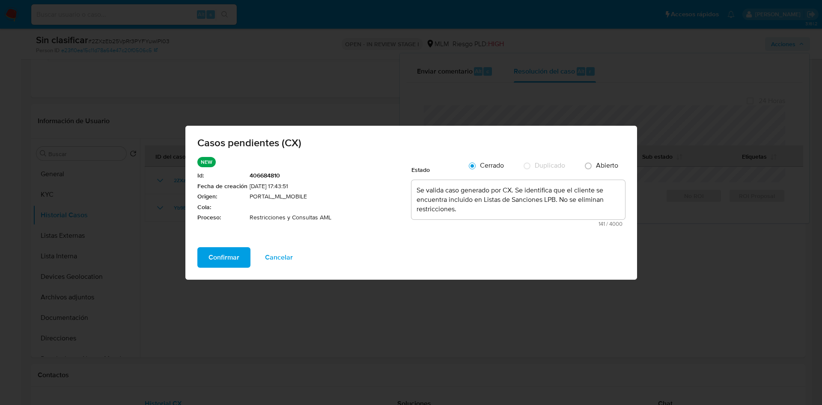
click at [224, 266] on span "Confirmar" at bounding box center [223, 257] width 31 height 19
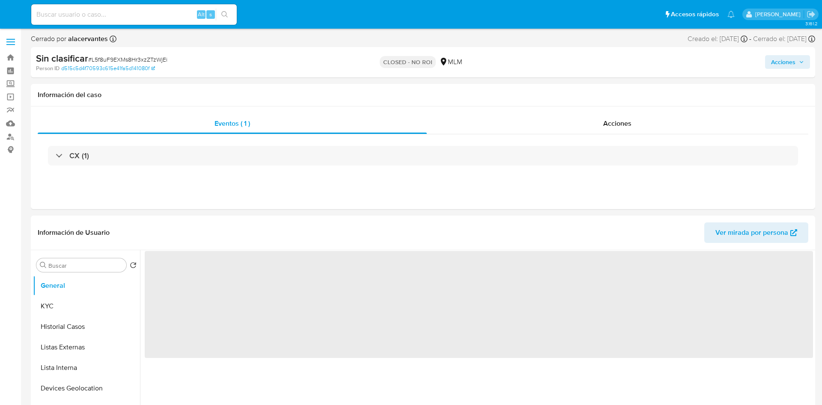
select select "10"
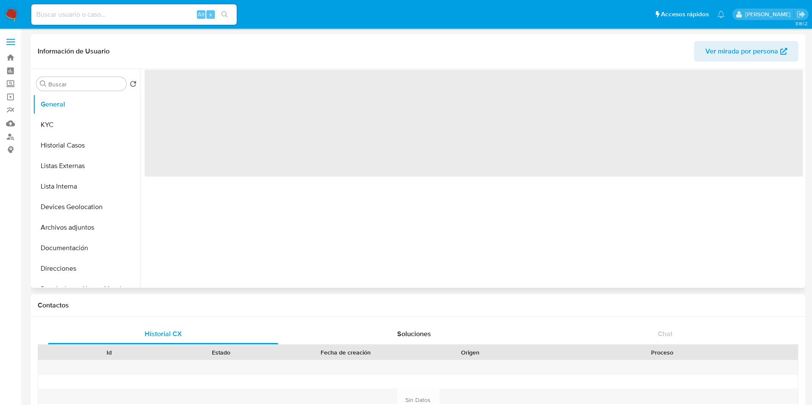
select select "10"
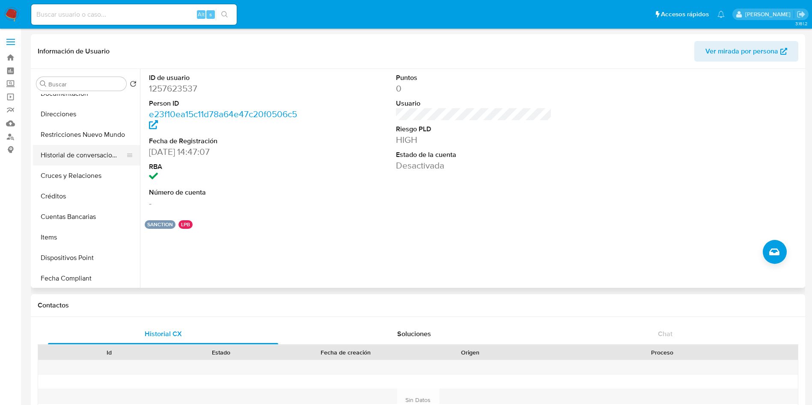
scroll to position [128, 0]
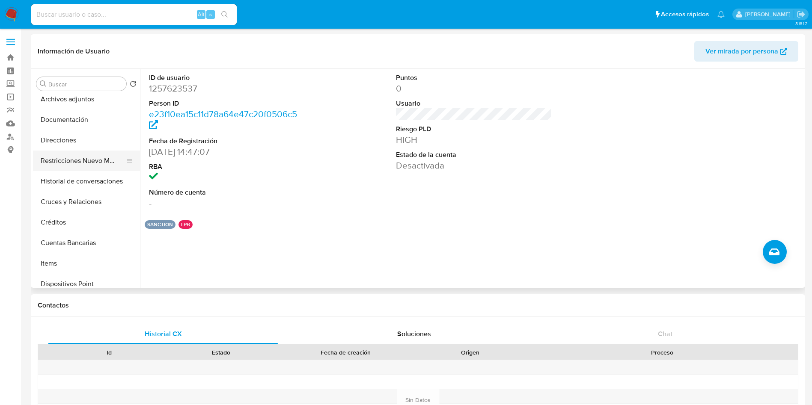
click at [94, 162] on button "Restricciones Nuevo Mundo" at bounding box center [83, 161] width 100 height 21
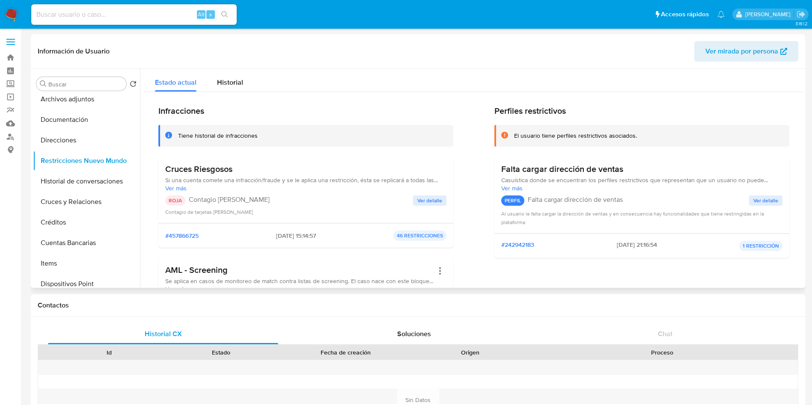
click at [418, 197] on span "Ver detalle" at bounding box center [429, 200] width 25 height 9
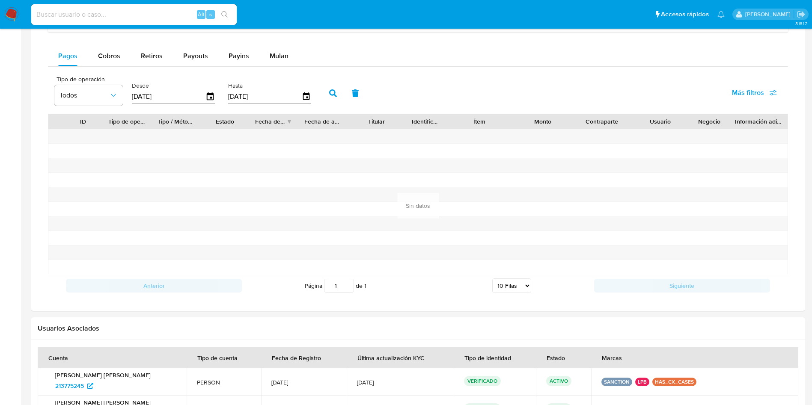
scroll to position [682, 0]
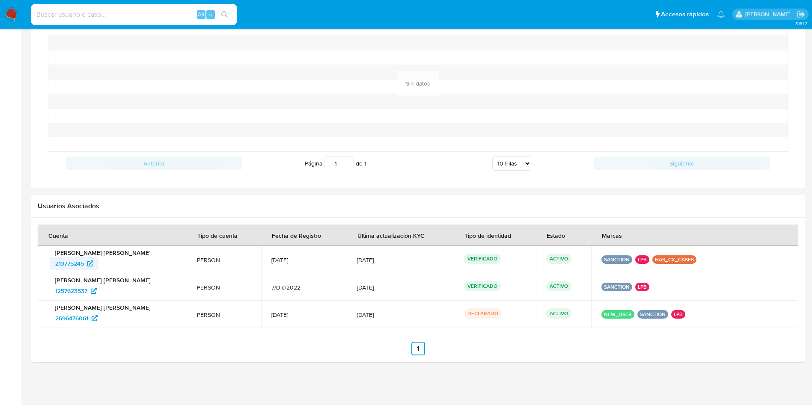
click at [82, 264] on span "213775245" at bounding box center [69, 264] width 29 height 14
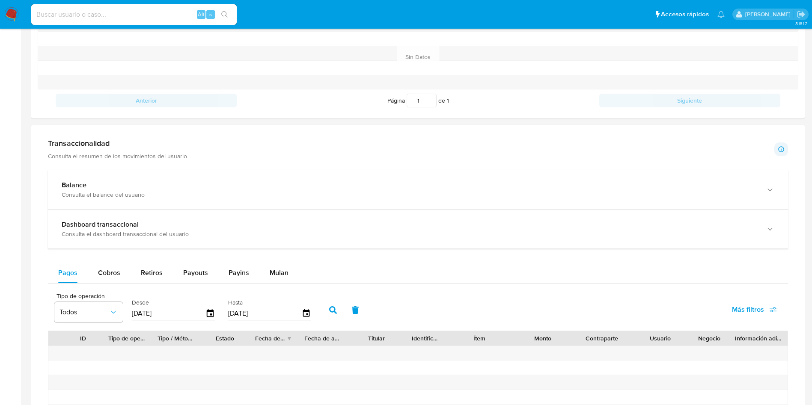
scroll to position [297, 0]
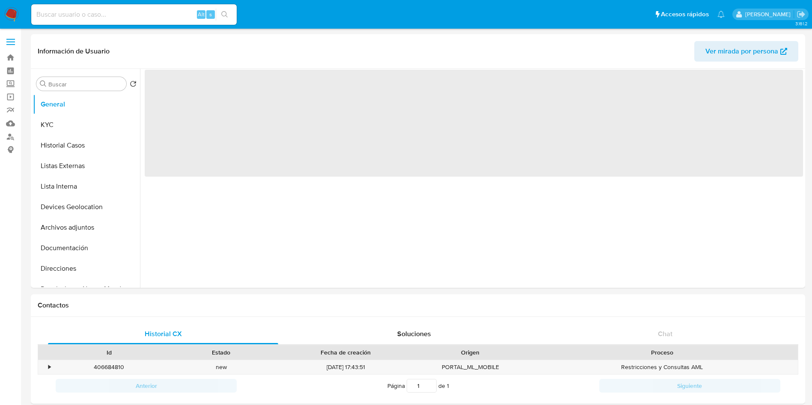
select select "10"
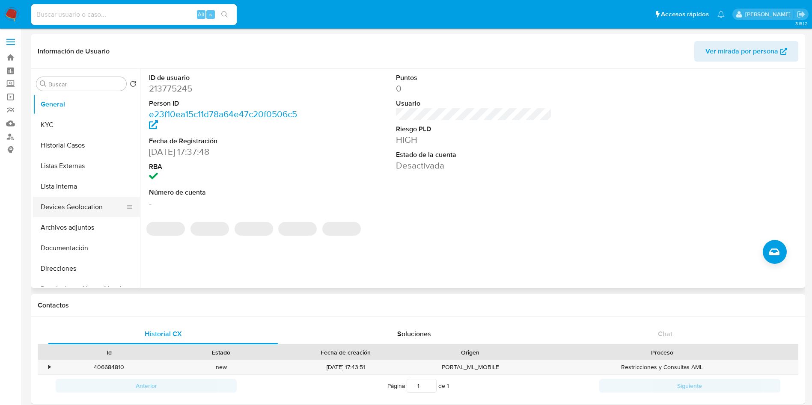
scroll to position [64, 0]
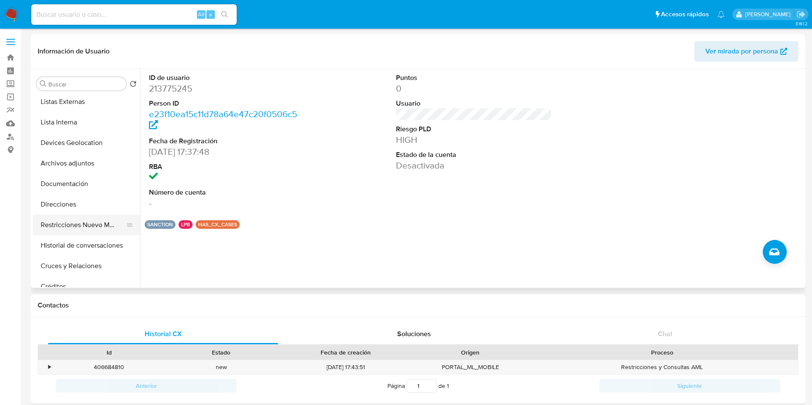
click at [80, 220] on button "Restricciones Nuevo Mundo" at bounding box center [83, 225] width 100 height 21
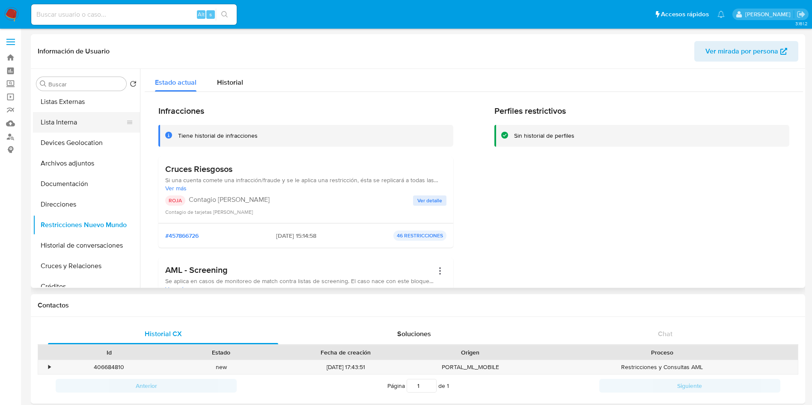
click at [83, 123] on button "Lista Interna" at bounding box center [83, 122] width 100 height 21
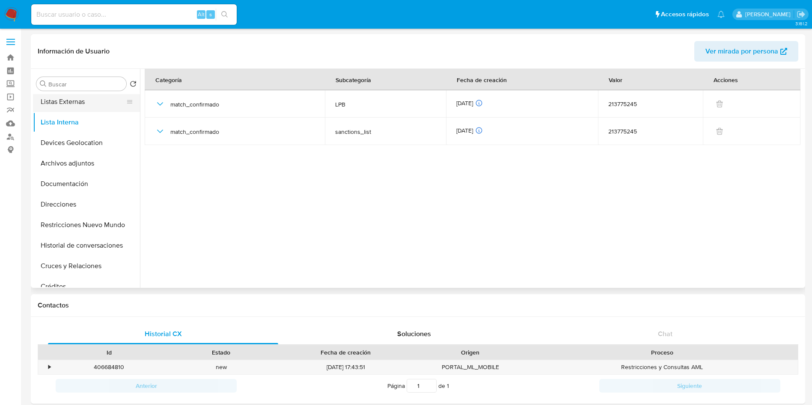
click at [83, 104] on button "Listas Externas" at bounding box center [83, 102] width 100 height 21
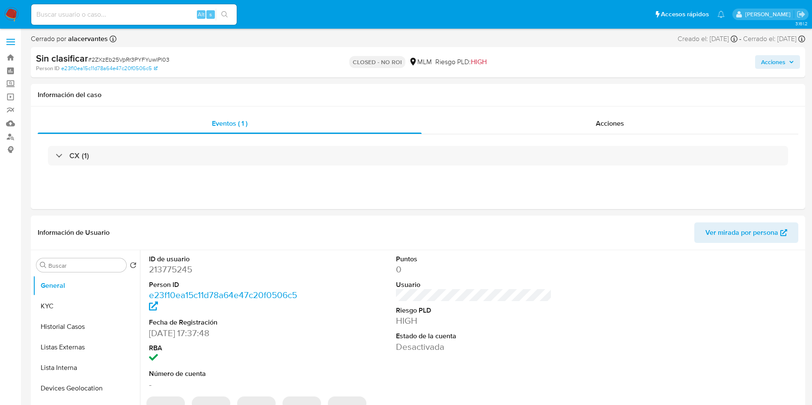
select select "10"
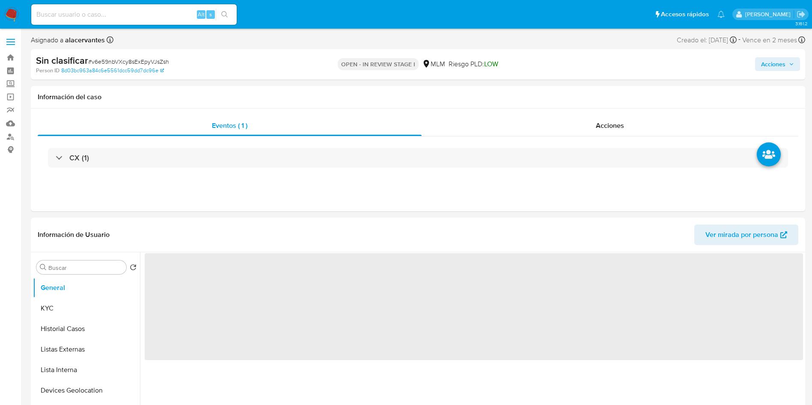
select select "10"
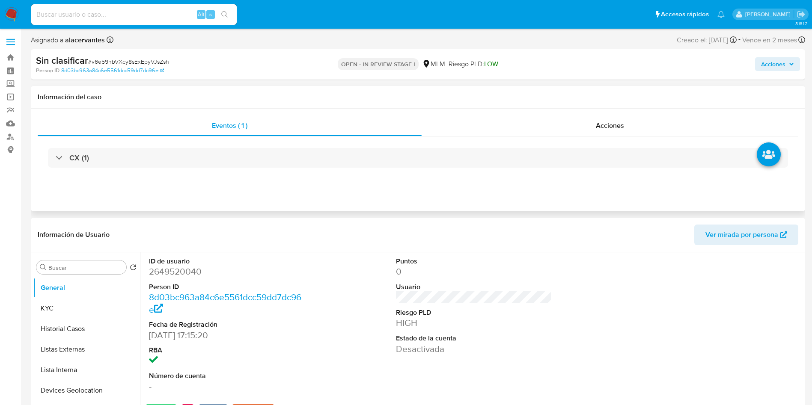
click at [218, 146] on div "CX (1)" at bounding box center [418, 157] width 760 height 43
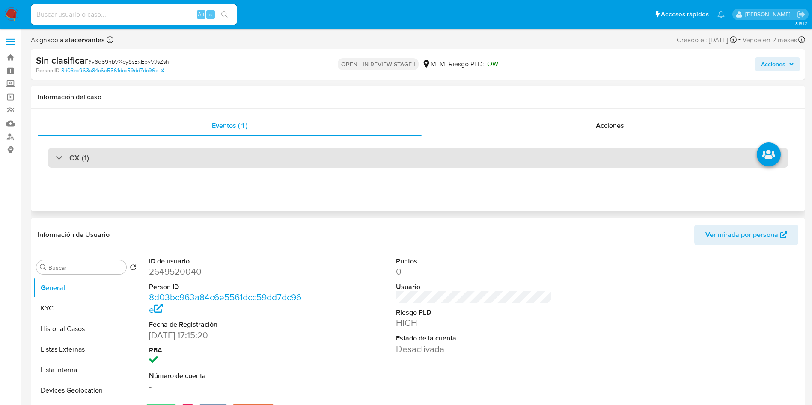
click at [190, 156] on div "CX (1)" at bounding box center [418, 158] width 740 height 20
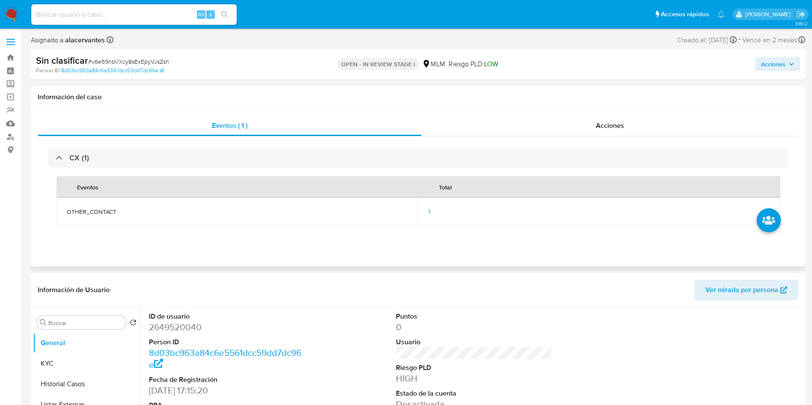
click at [425, 214] on td "1" at bounding box center [599, 211] width 362 height 27
click at [430, 208] on span "1" at bounding box center [429, 211] width 2 height 9
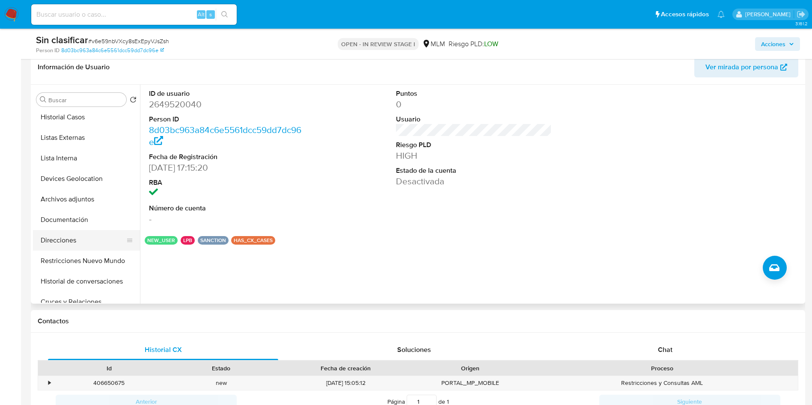
scroll to position [64, 0]
click at [92, 238] on button "Restricciones Nuevo Mundo" at bounding box center [83, 241] width 100 height 21
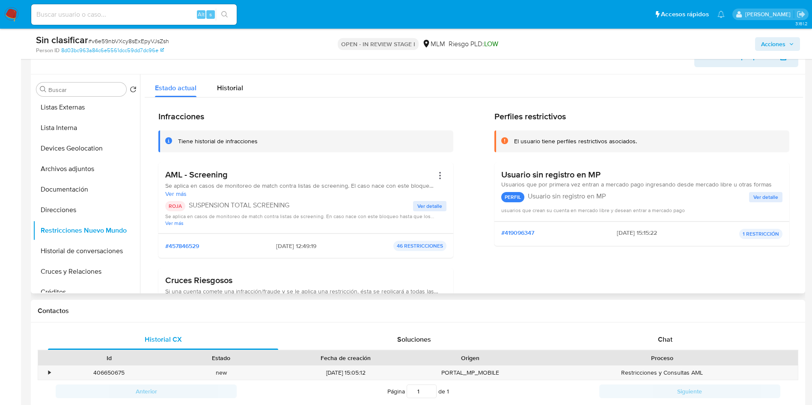
click at [419, 207] on span "Ver detalle" at bounding box center [429, 206] width 25 height 9
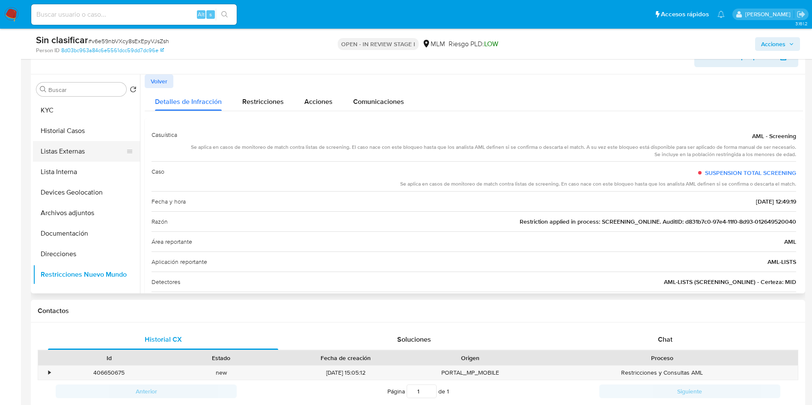
scroll to position [0, 0]
click at [83, 150] on button "Historial Casos" at bounding box center [83, 151] width 100 height 21
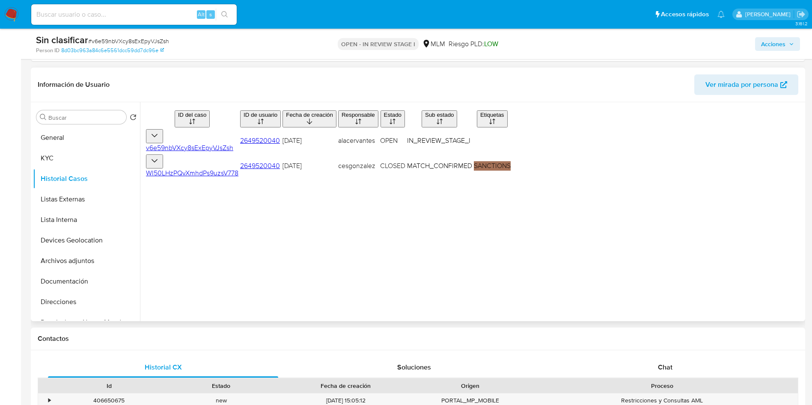
scroll to position [128, 0]
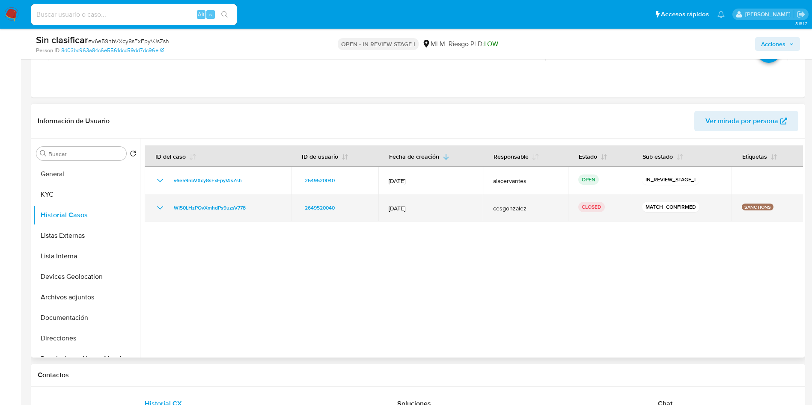
click at [157, 207] on icon "Mostrar/Ocultar" at bounding box center [160, 208] width 10 height 10
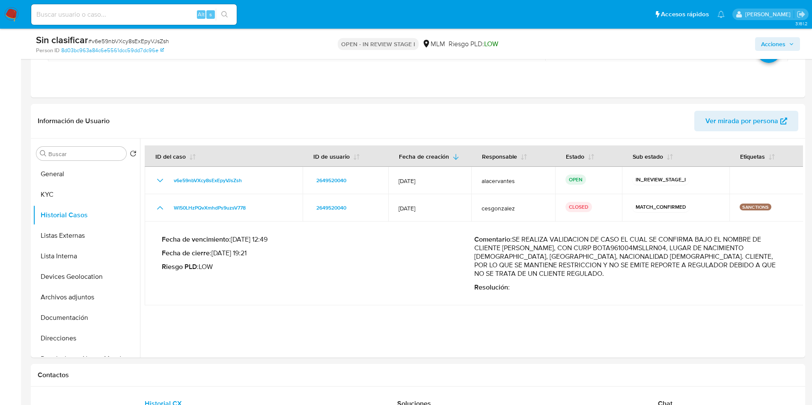
click at [769, 40] on span "Acciones" at bounding box center [773, 44] width 24 height 14
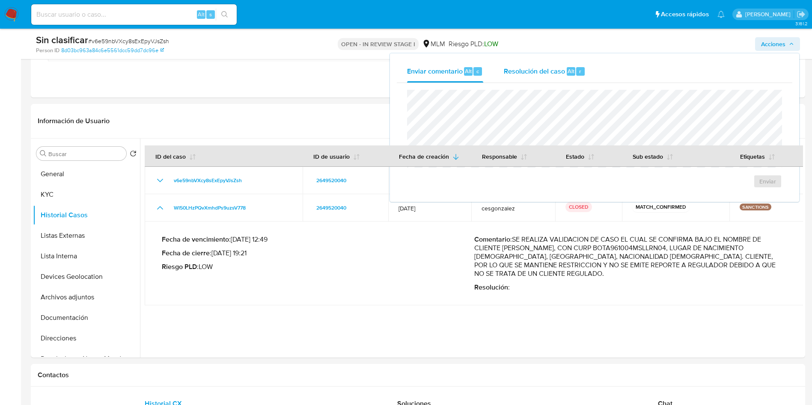
click at [547, 69] on span "Resolución del caso" at bounding box center [534, 71] width 61 height 10
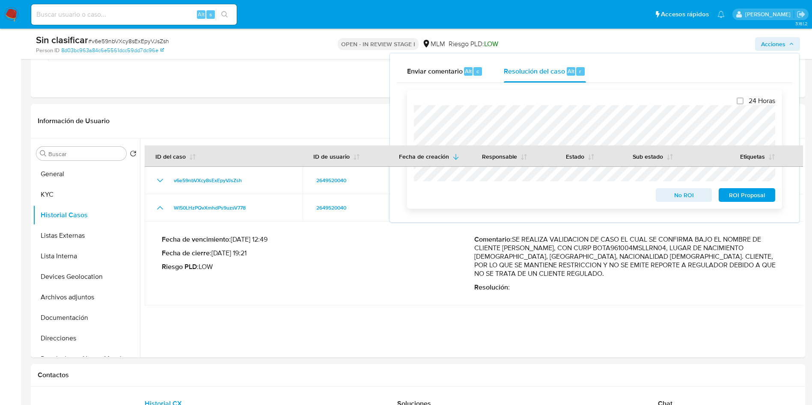
click at [695, 205] on div "24 Horas No ROI ROI Proposal Algo salió mal Algo salió mal" at bounding box center [594, 149] width 375 height 119
click at [688, 199] on span "No ROI" at bounding box center [684, 195] width 45 height 12
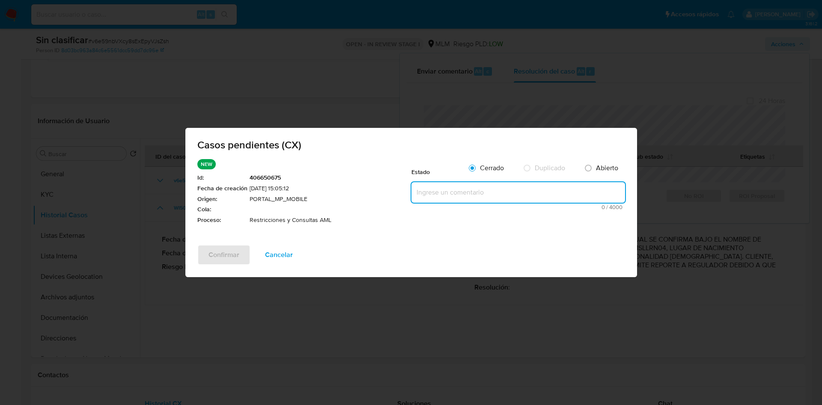
click at [523, 193] on textarea at bounding box center [518, 192] width 214 height 21
paste textarea "Se realiza validación de caso generado por CX. Se identifica que el cliente se …"
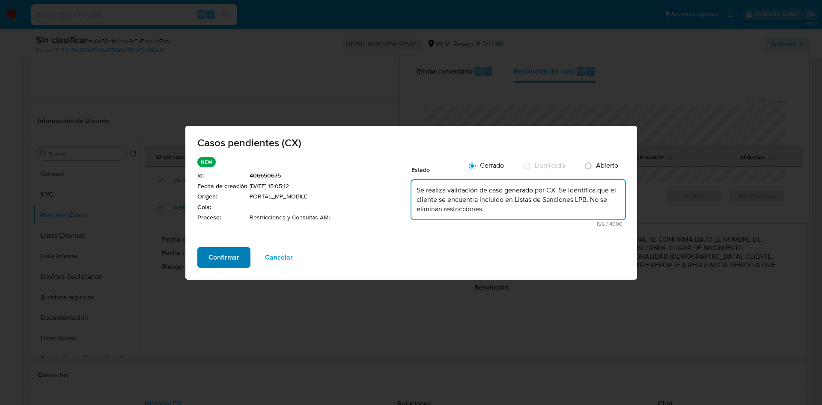
type textarea "Se realiza validación de caso generado por CX. Se identifica que el cliente se …"
click at [212, 265] on span "Confirmar" at bounding box center [223, 257] width 31 height 19
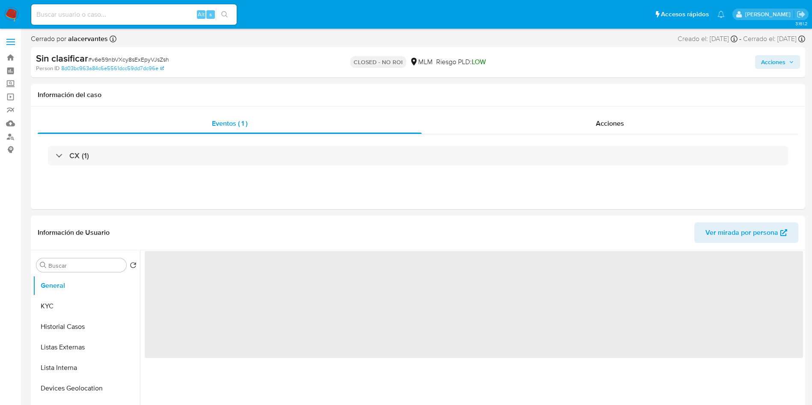
select select "10"
